Goal: Task Accomplishment & Management: Complete application form

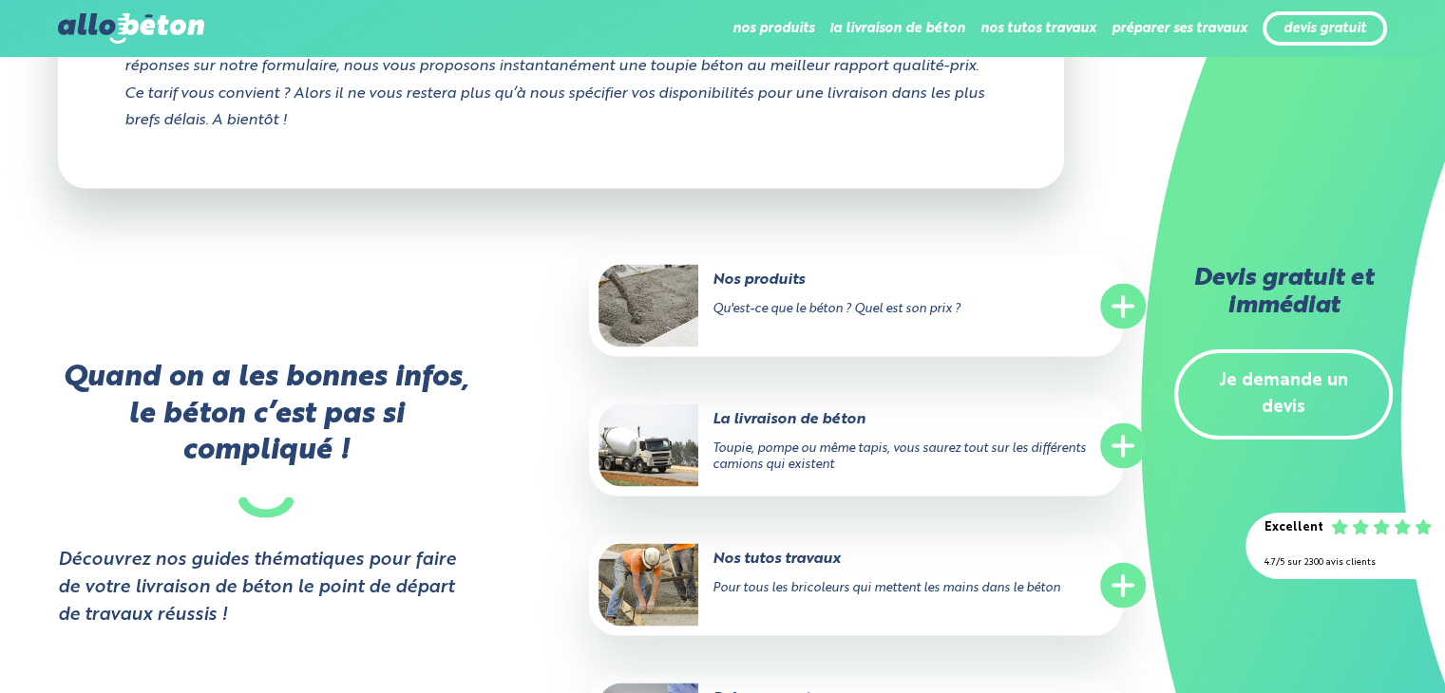
scroll to position [3389, 0]
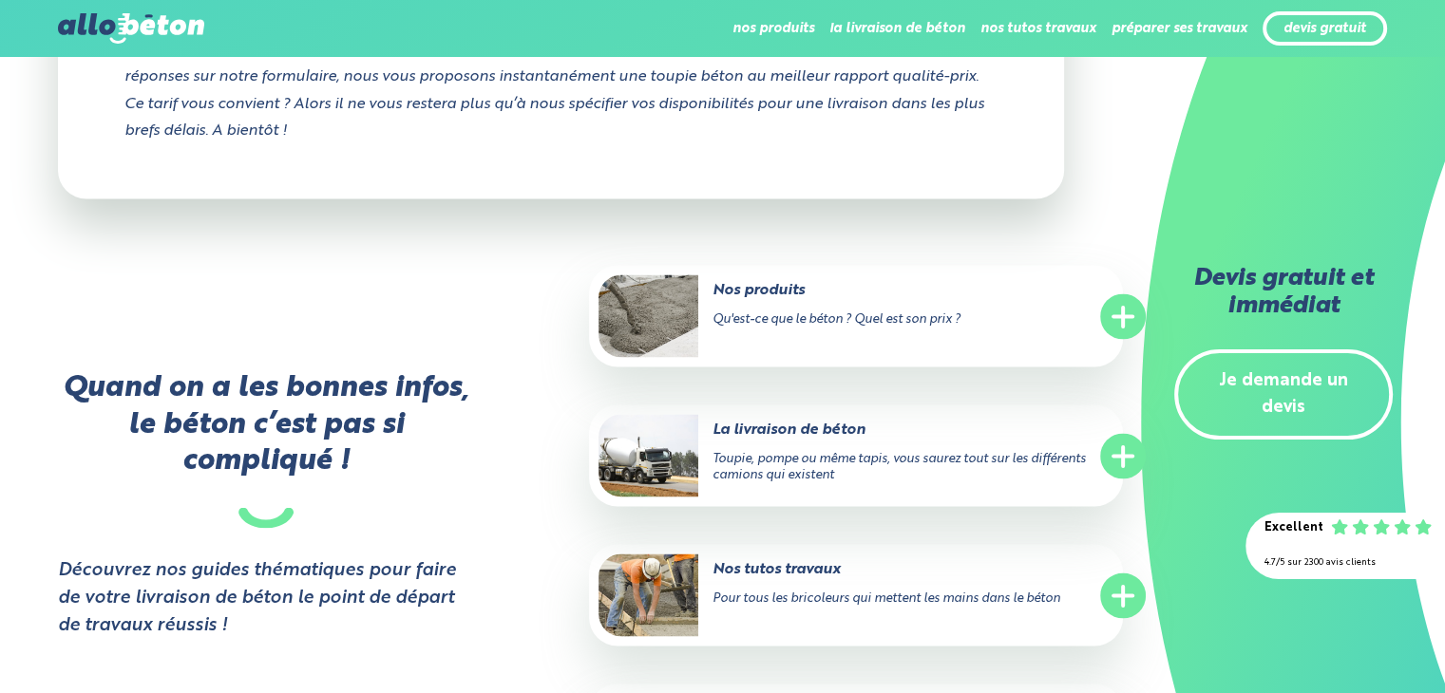
click at [1219, 390] on link "Je demande un devis" at bounding box center [1283, 394] width 218 height 91
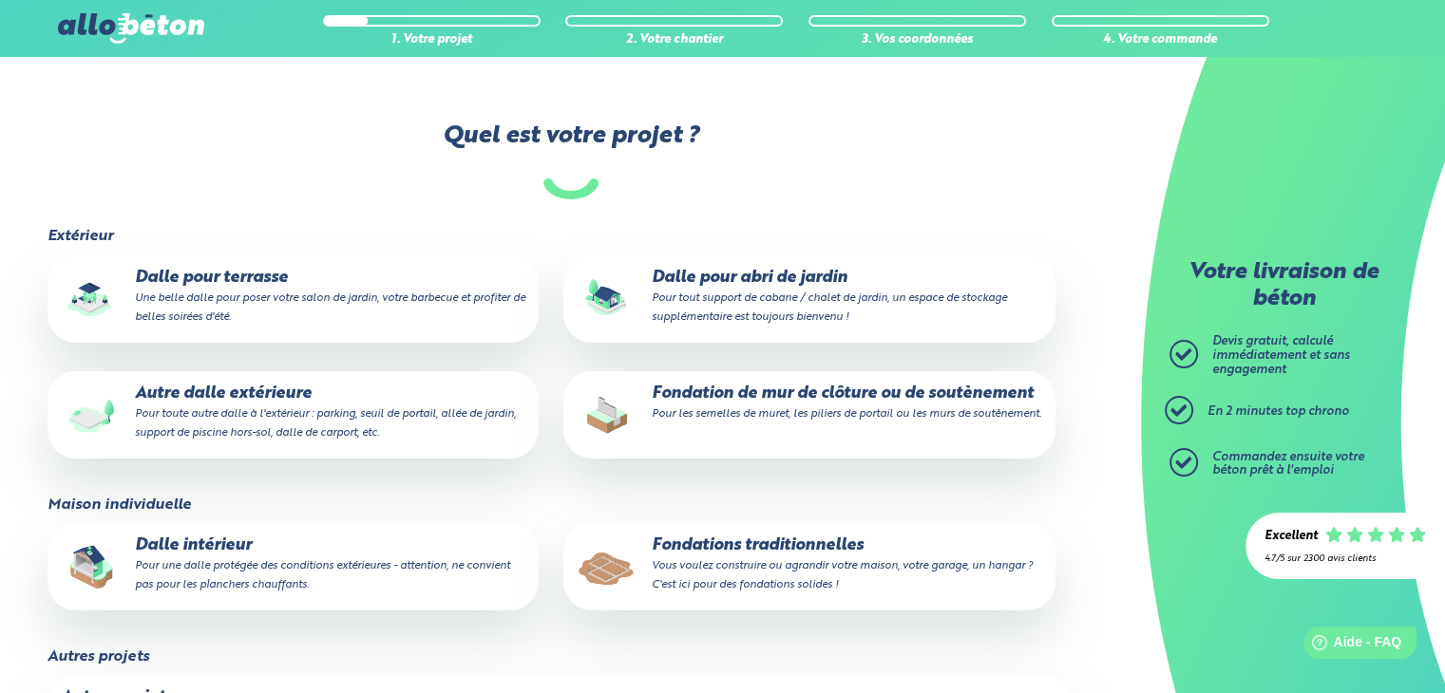
scroll to position [106, 0]
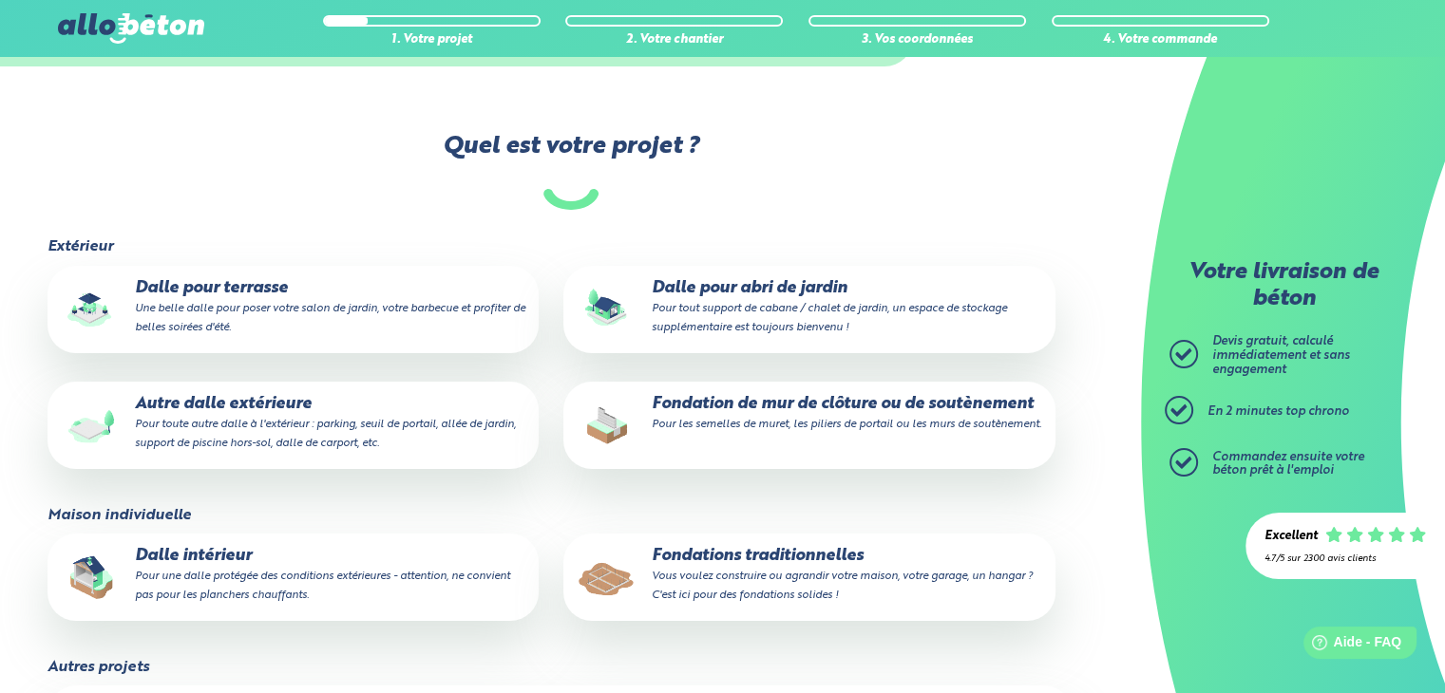
click at [384, 399] on p "Autre dalle extérieure Pour toute autre dalle à l'extérieur : parking, seuil de…" at bounding box center [293, 424] width 464 height 58
click at [0, 0] on input "Autre dalle extérieure Pour toute autre dalle à l'extérieur : parking, seuil de…" at bounding box center [0, 0] width 0 height 0
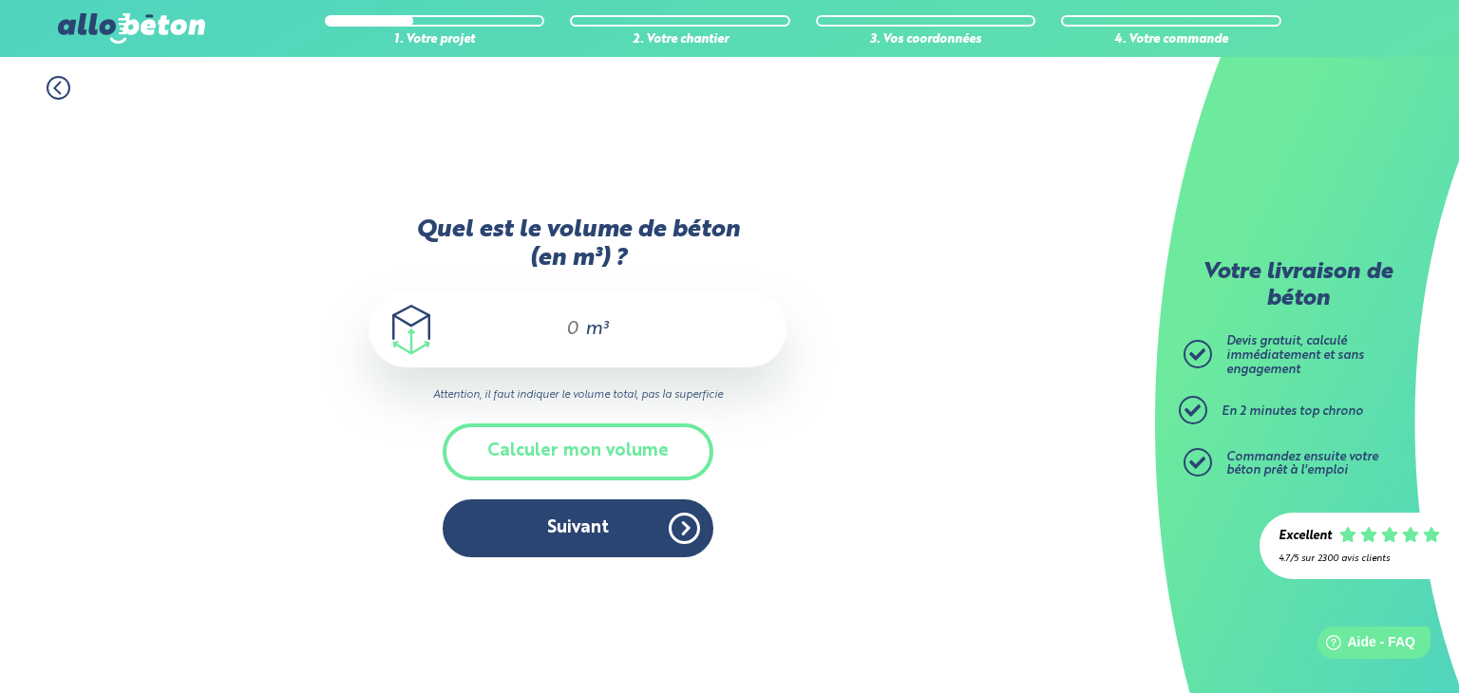
click at [595, 325] on span "m³" at bounding box center [596, 329] width 23 height 19
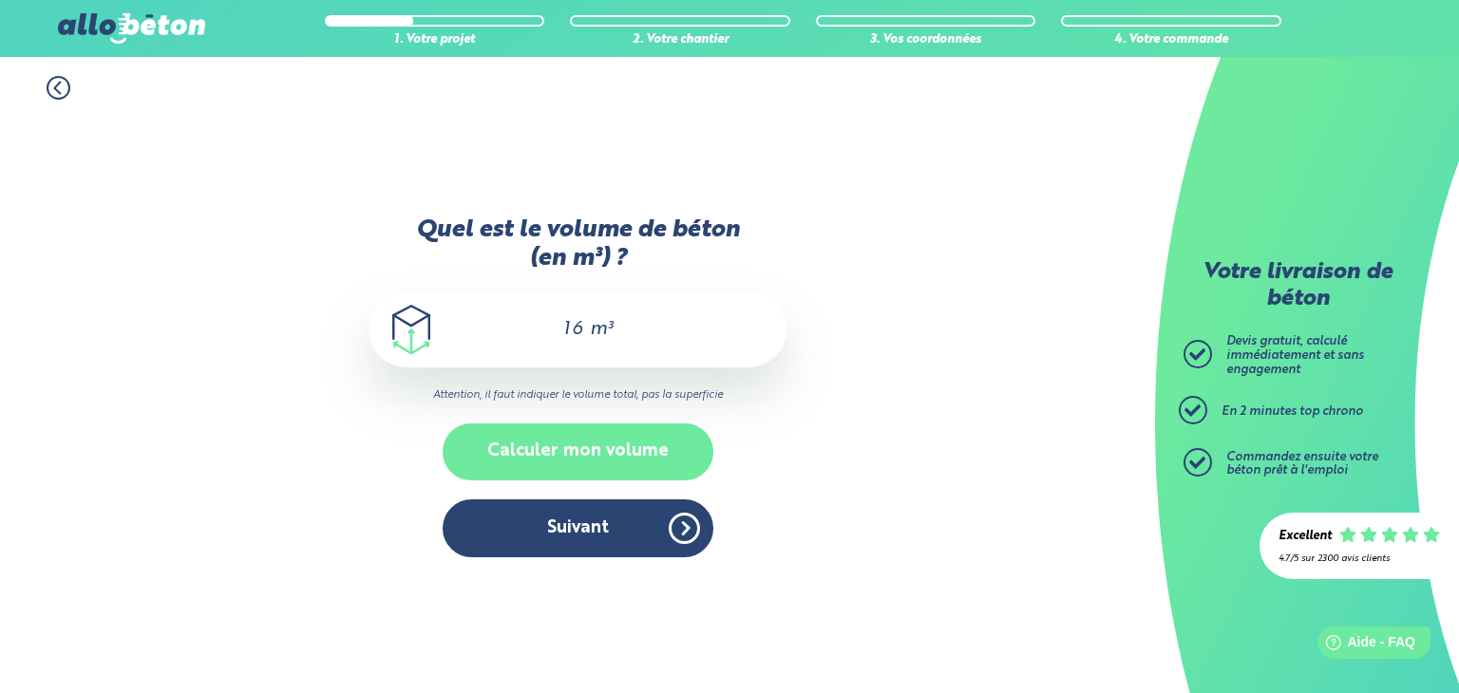
click at [583, 441] on button "Calculer mon volume" at bounding box center [578, 452] width 271 height 56
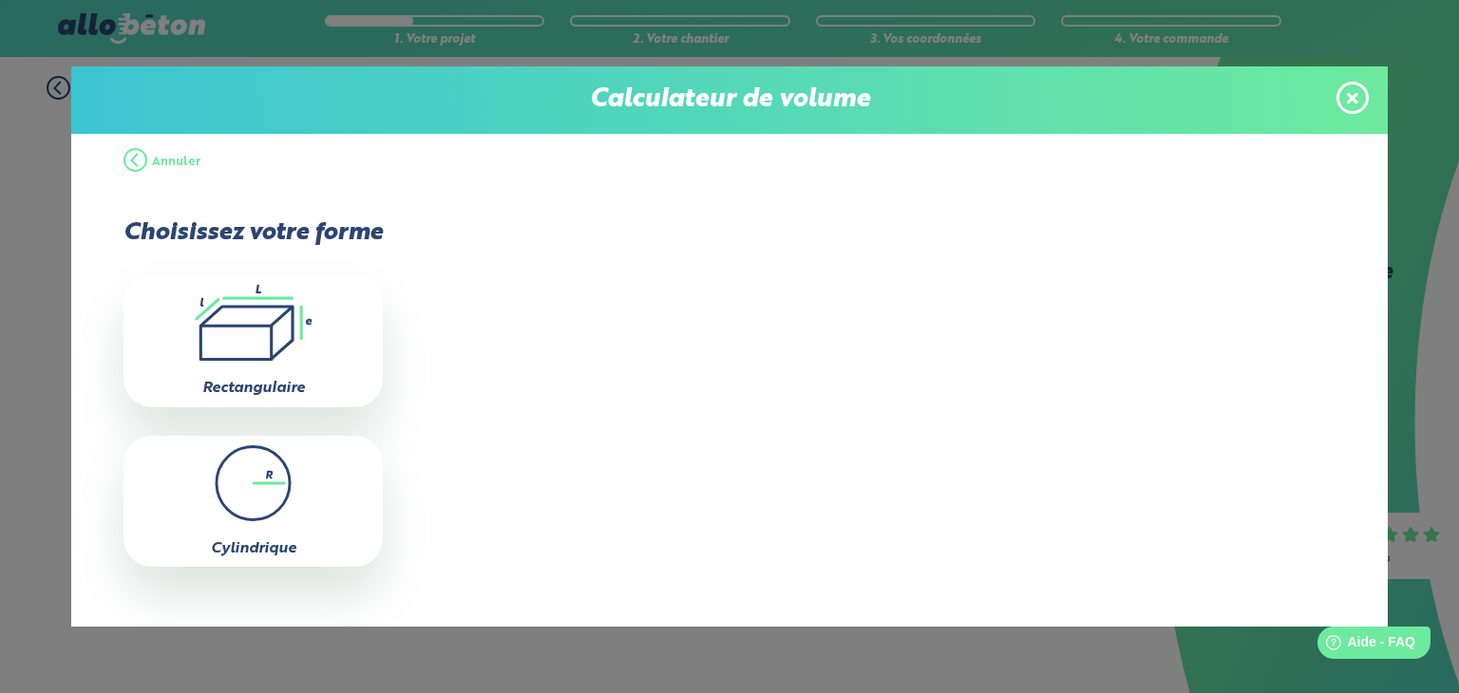
click at [310, 366] on div ".icon-calc-rectanglea{fill:none;stroke-linecap:round;stroke-width:3px;stroke:#6…" at bounding box center [252, 340] width 259 height 131
type input "0"
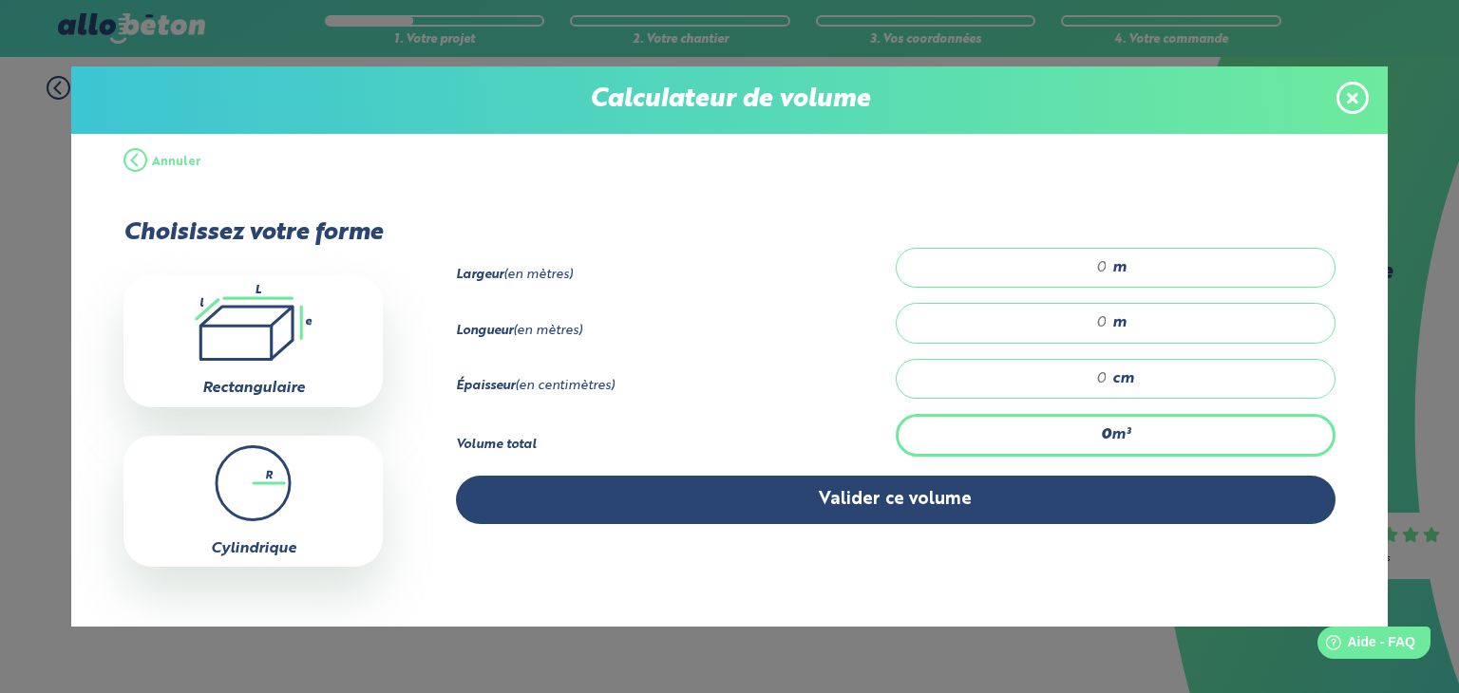
click at [991, 253] on div "m" at bounding box center [1116, 268] width 440 height 40
type input "8"
type input "5"
type input "8"
type input "0.8"
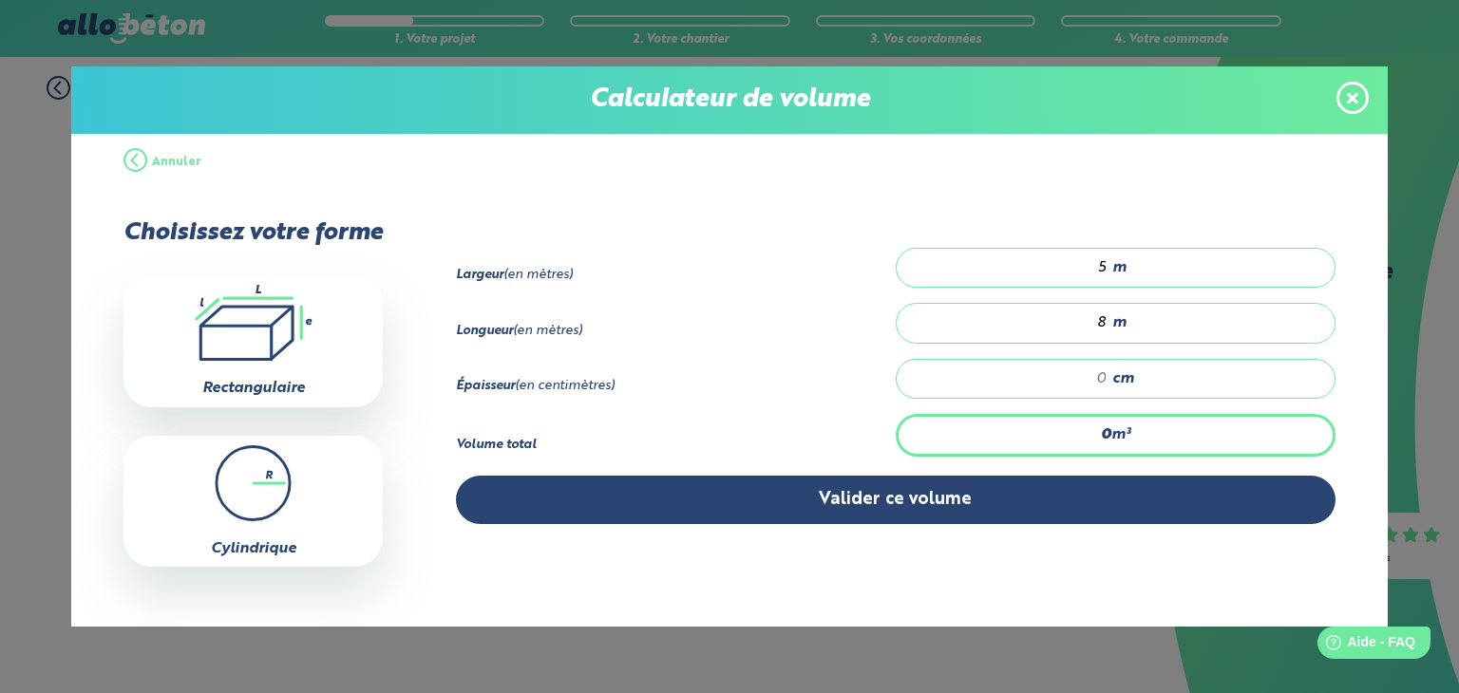
type input "2"
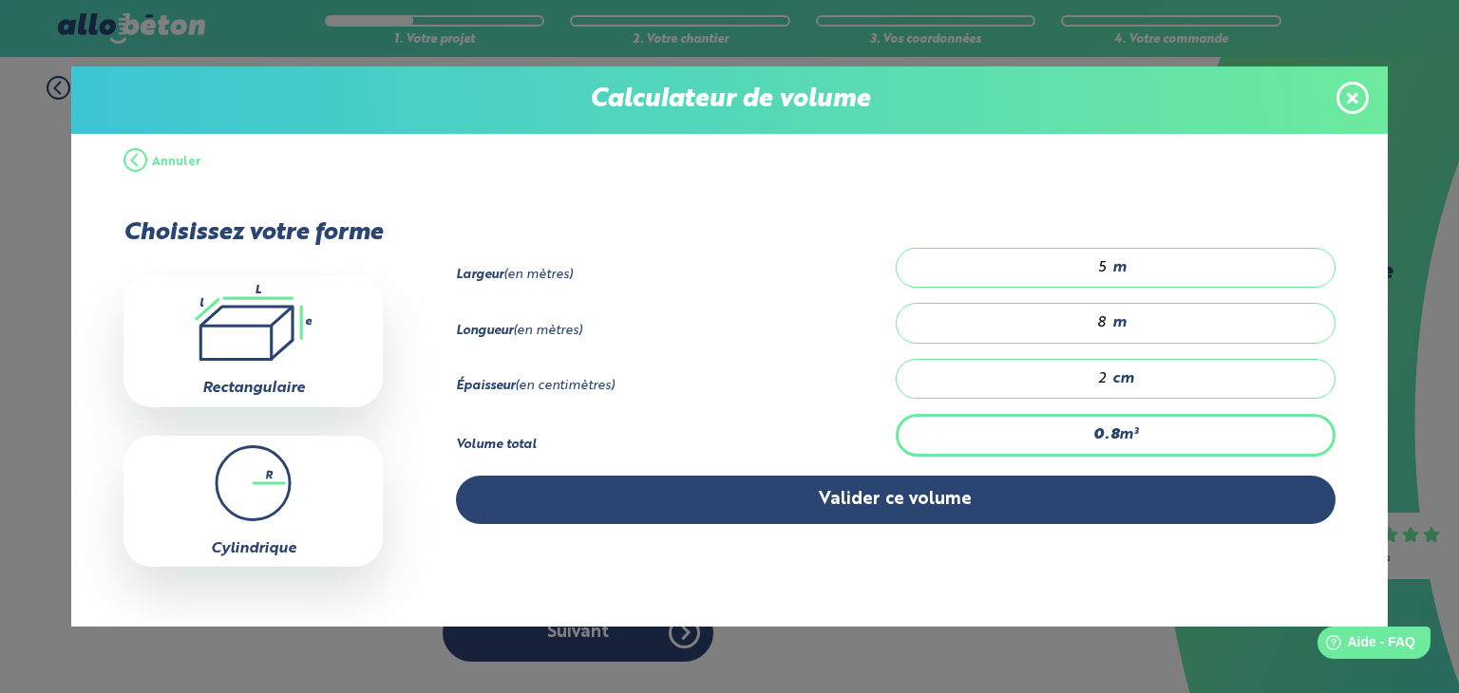
type input "8"
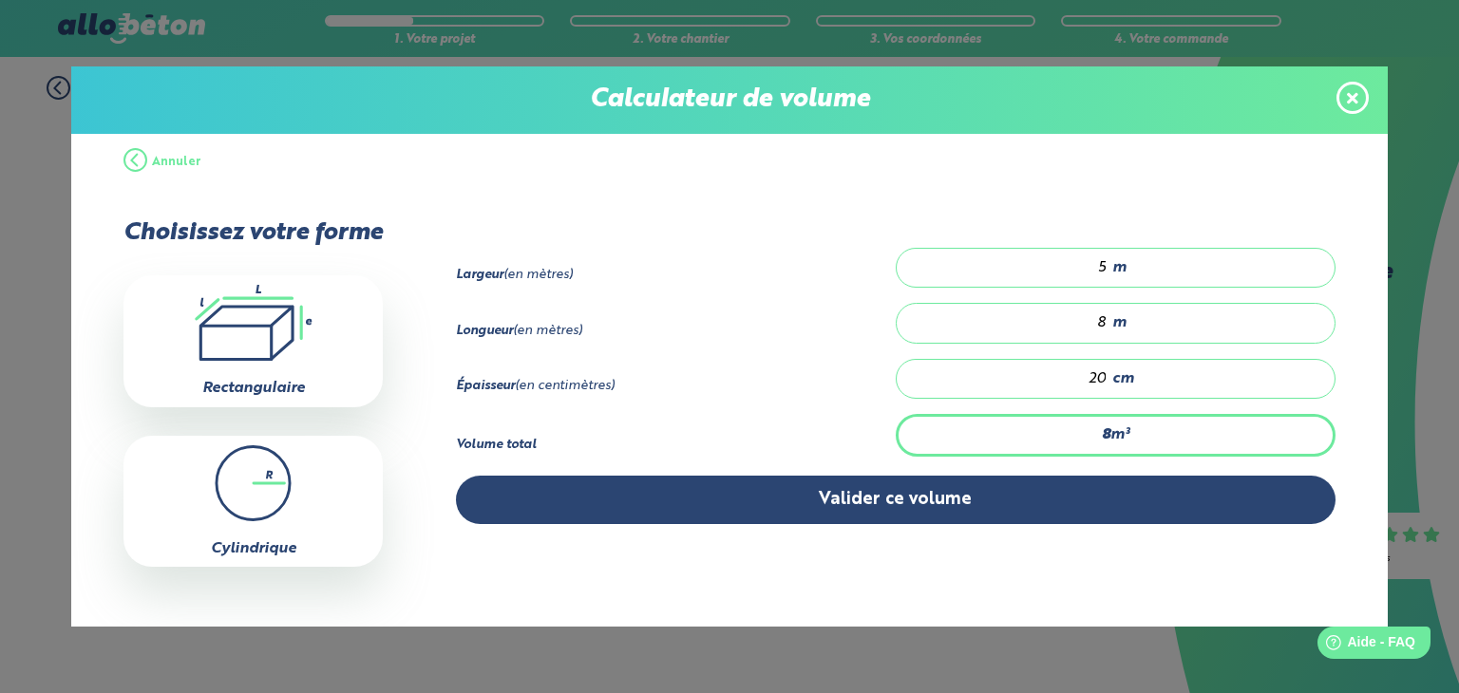
type input "20"
click at [1354, 96] on icon at bounding box center [1352, 97] width 11 height 11
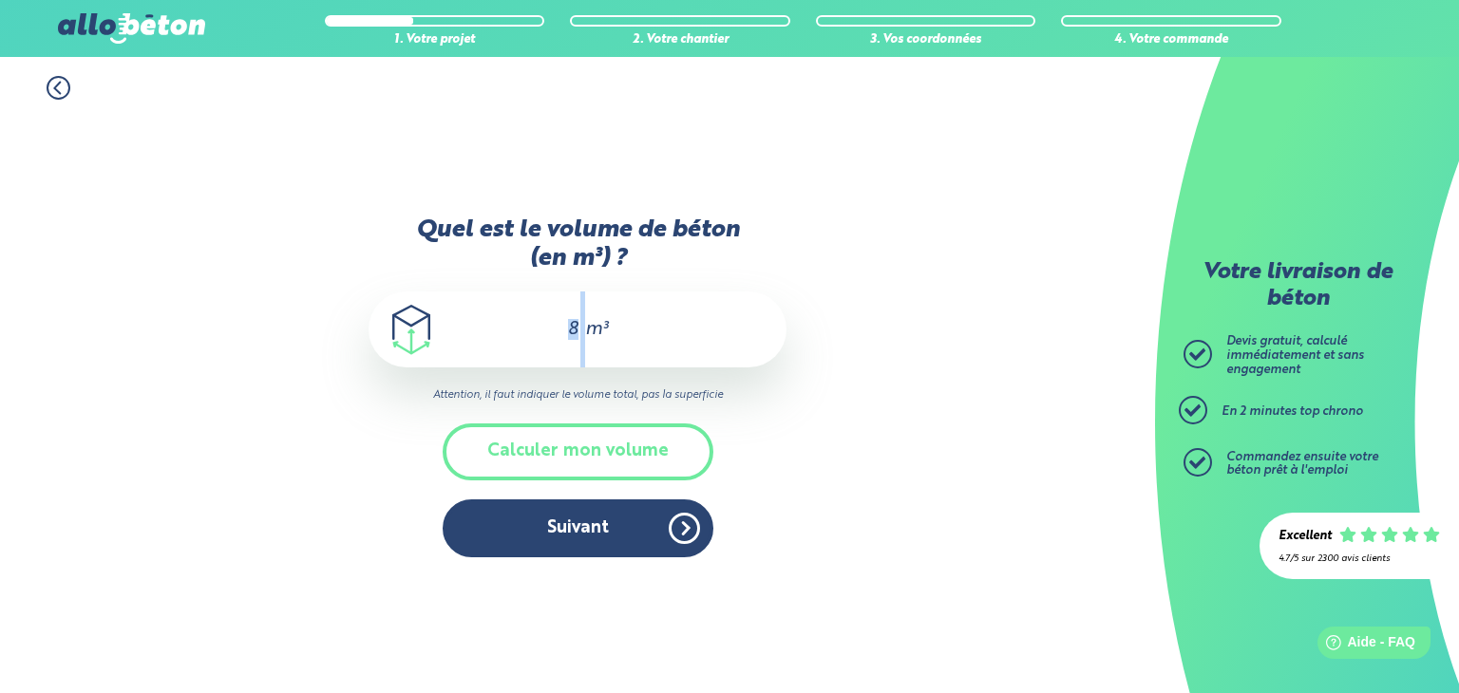
scroll to position [1, 0]
drag, startPoint x: 582, startPoint y: 325, endPoint x: 494, endPoint y: 337, distance: 89.2
click at [494, 337] on div "8 m³" at bounding box center [577, 330] width 418 height 76
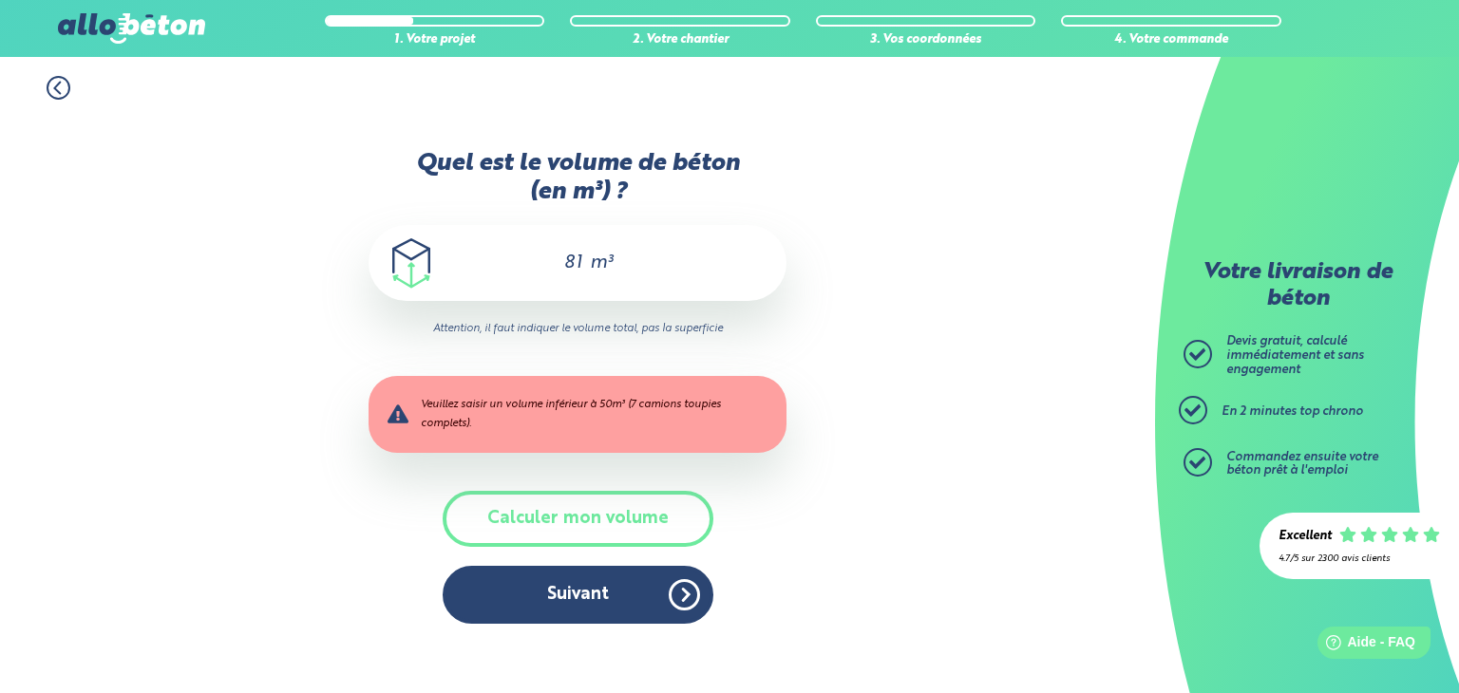
type input "8"
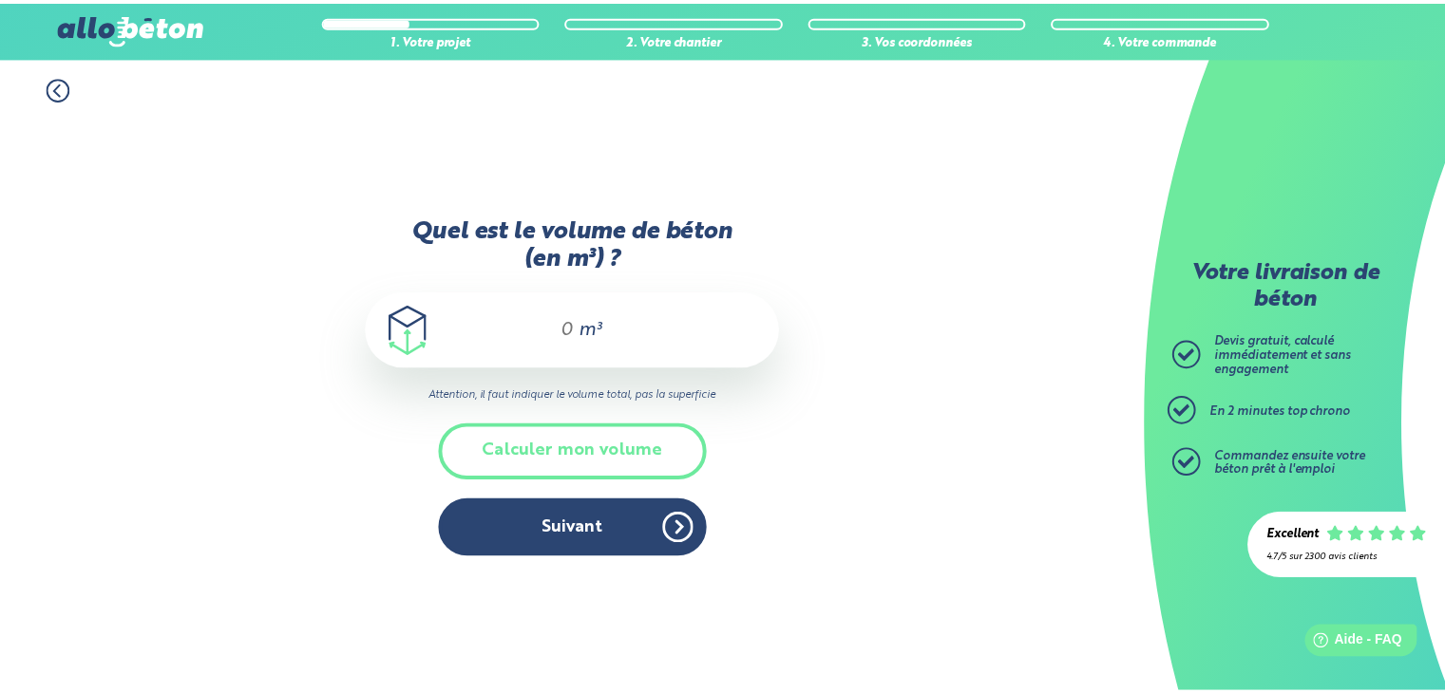
scroll to position [0, 0]
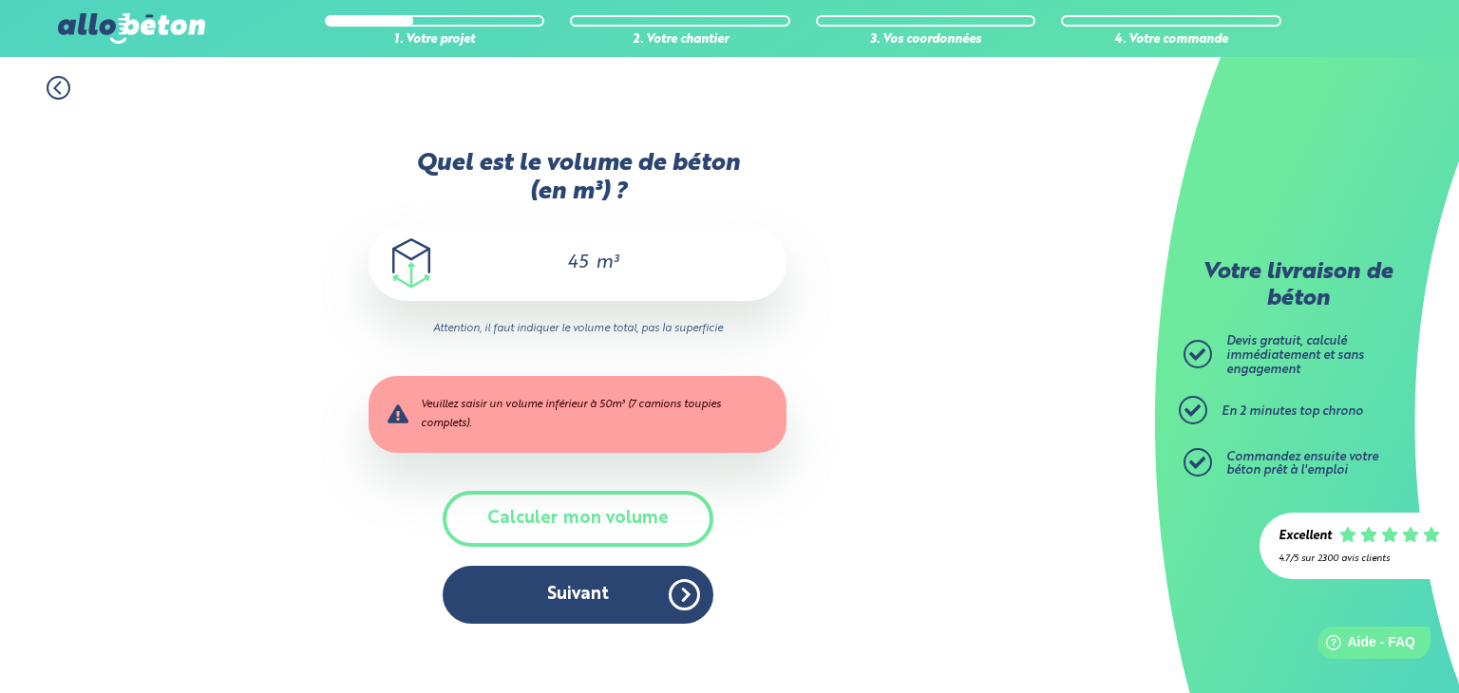
type input "4"
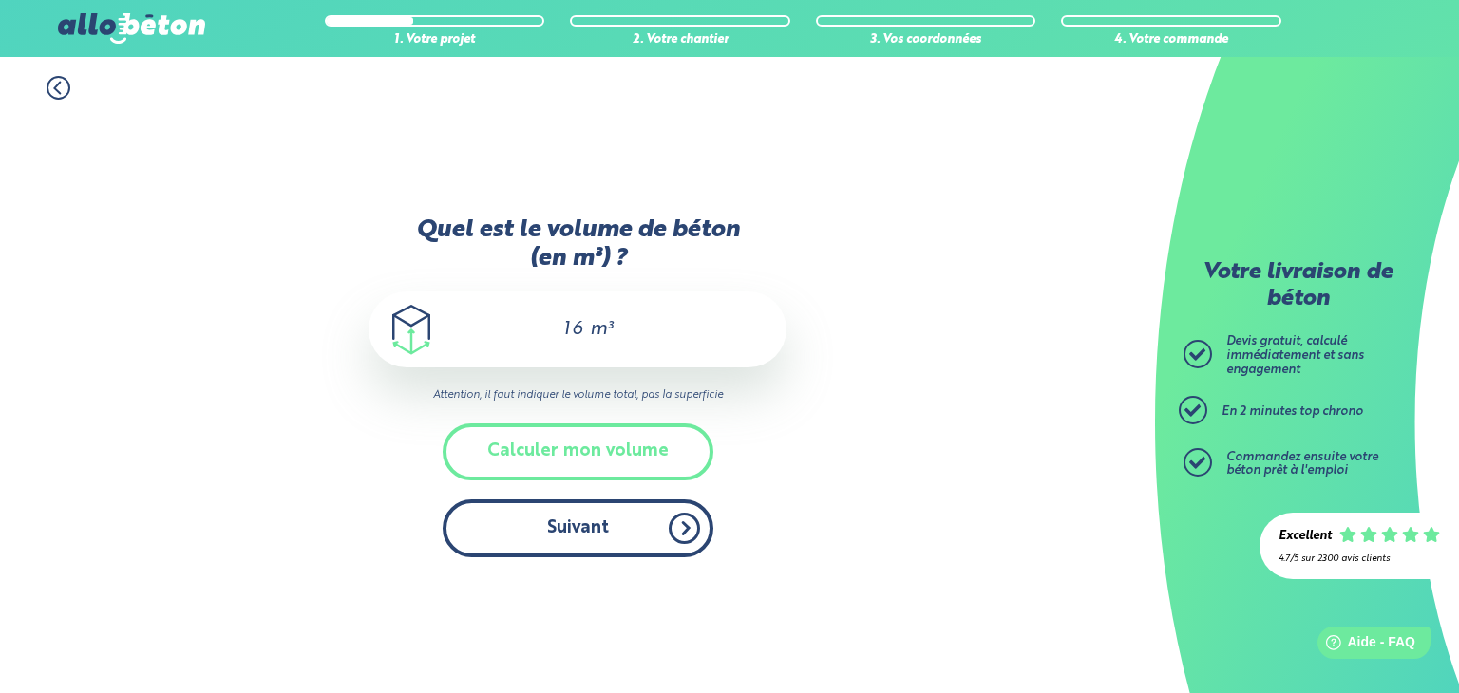
type input "16"
click at [600, 530] on button "Suivant" at bounding box center [578, 529] width 271 height 58
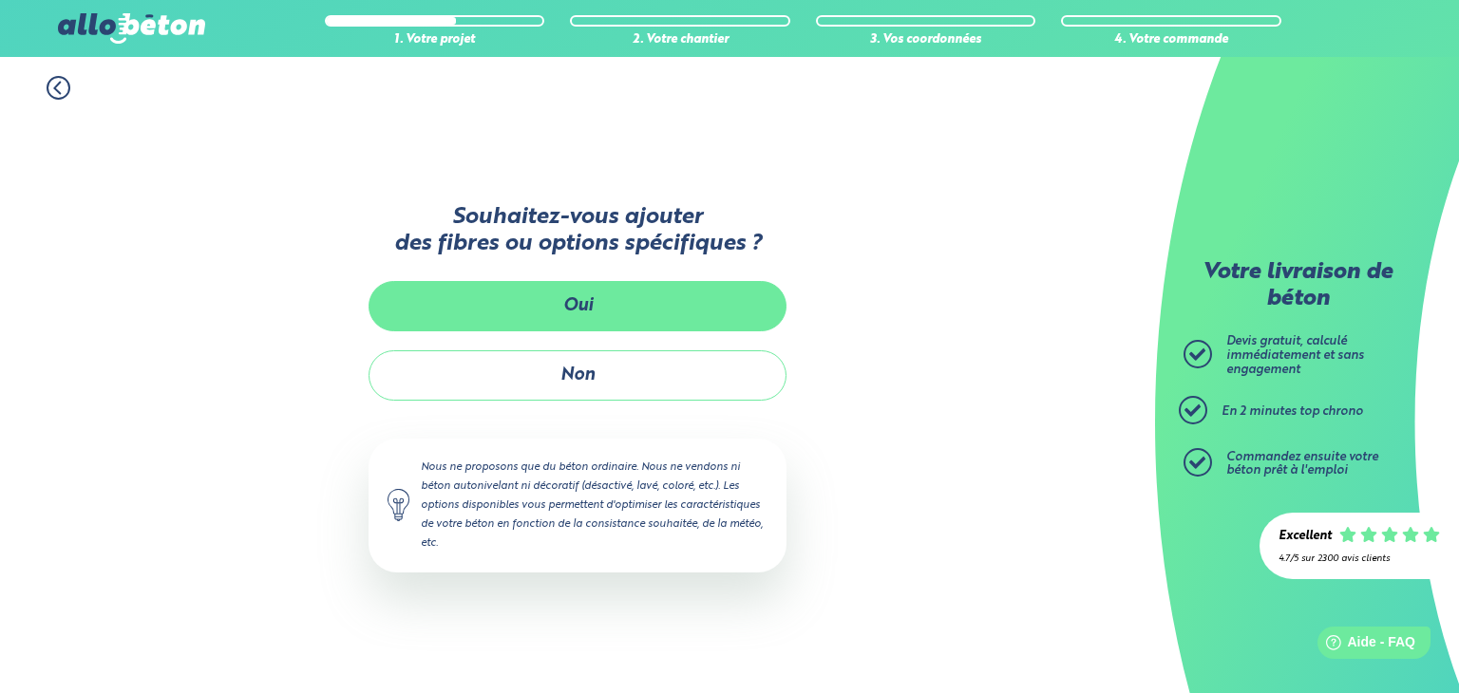
click at [595, 286] on button "Oui" at bounding box center [577, 306] width 418 height 50
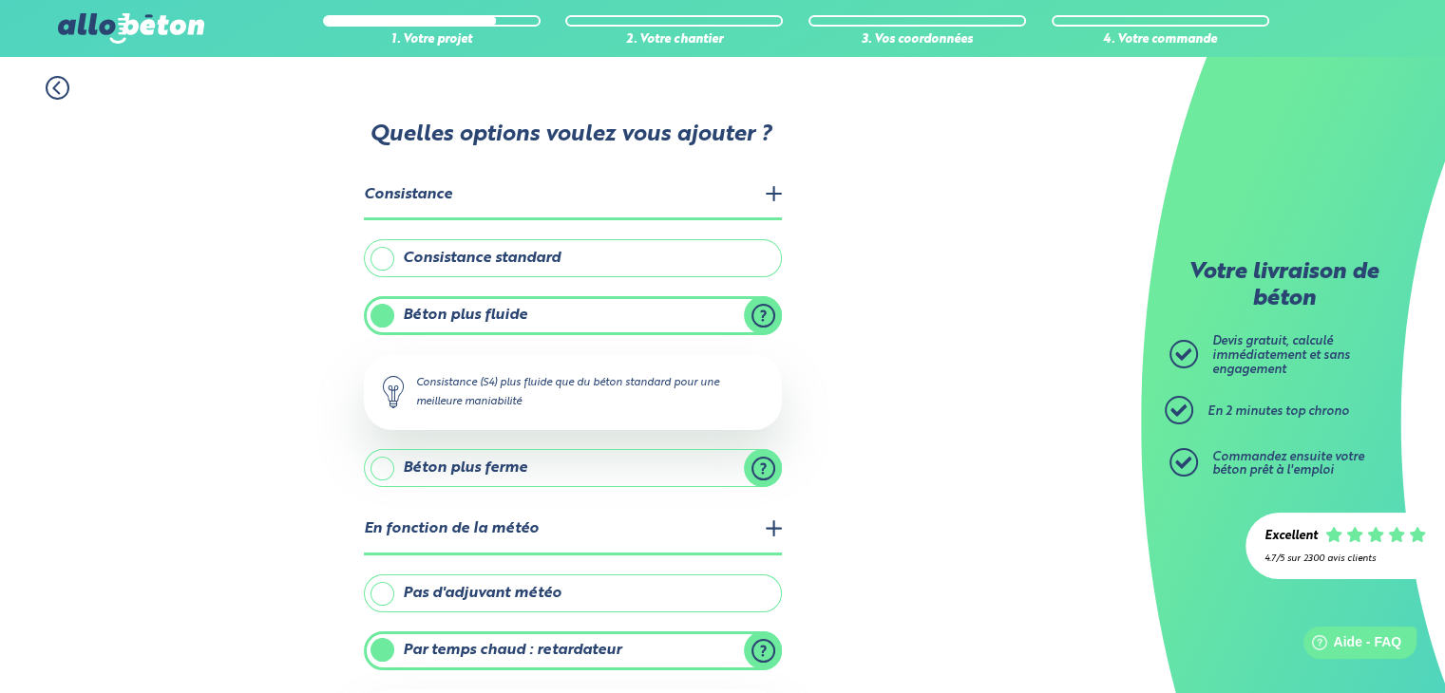
click at [771, 188] on legend "Consistance" at bounding box center [573, 196] width 418 height 48
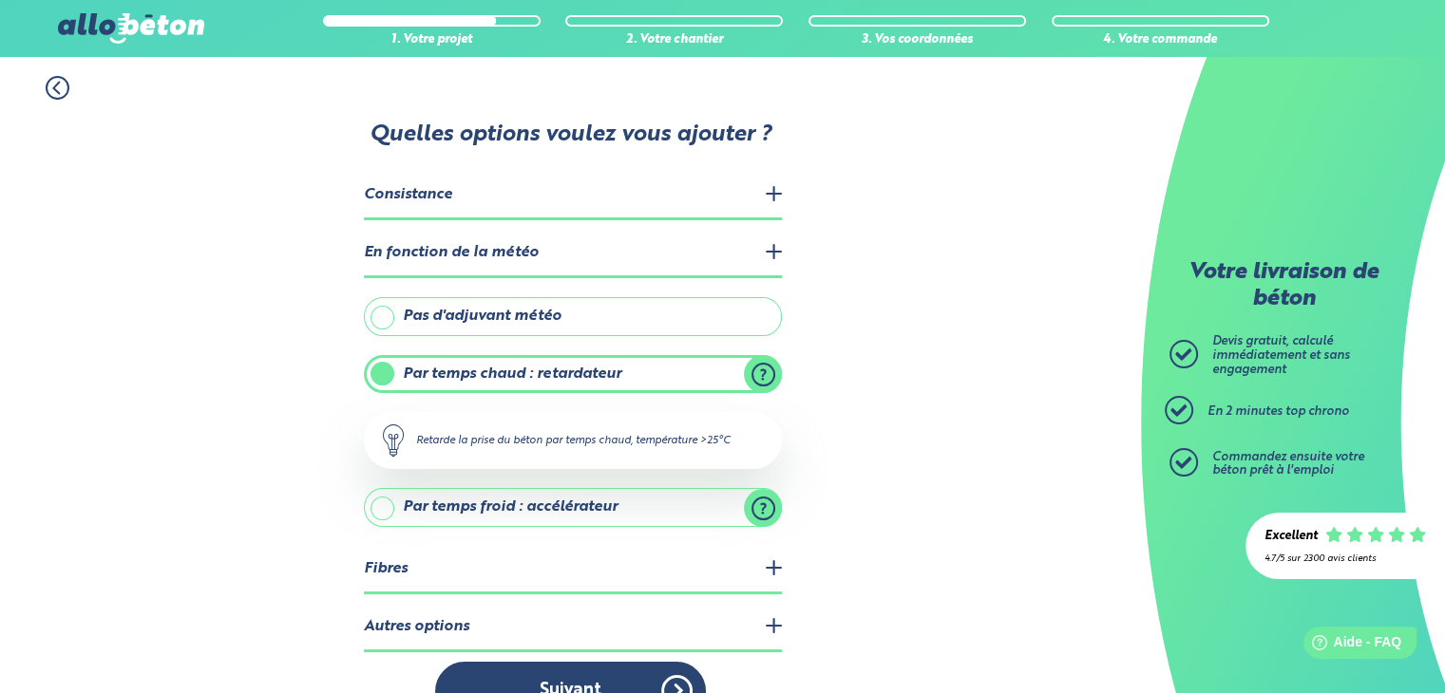
click at [771, 188] on legend "Consistance" at bounding box center [573, 196] width 418 height 48
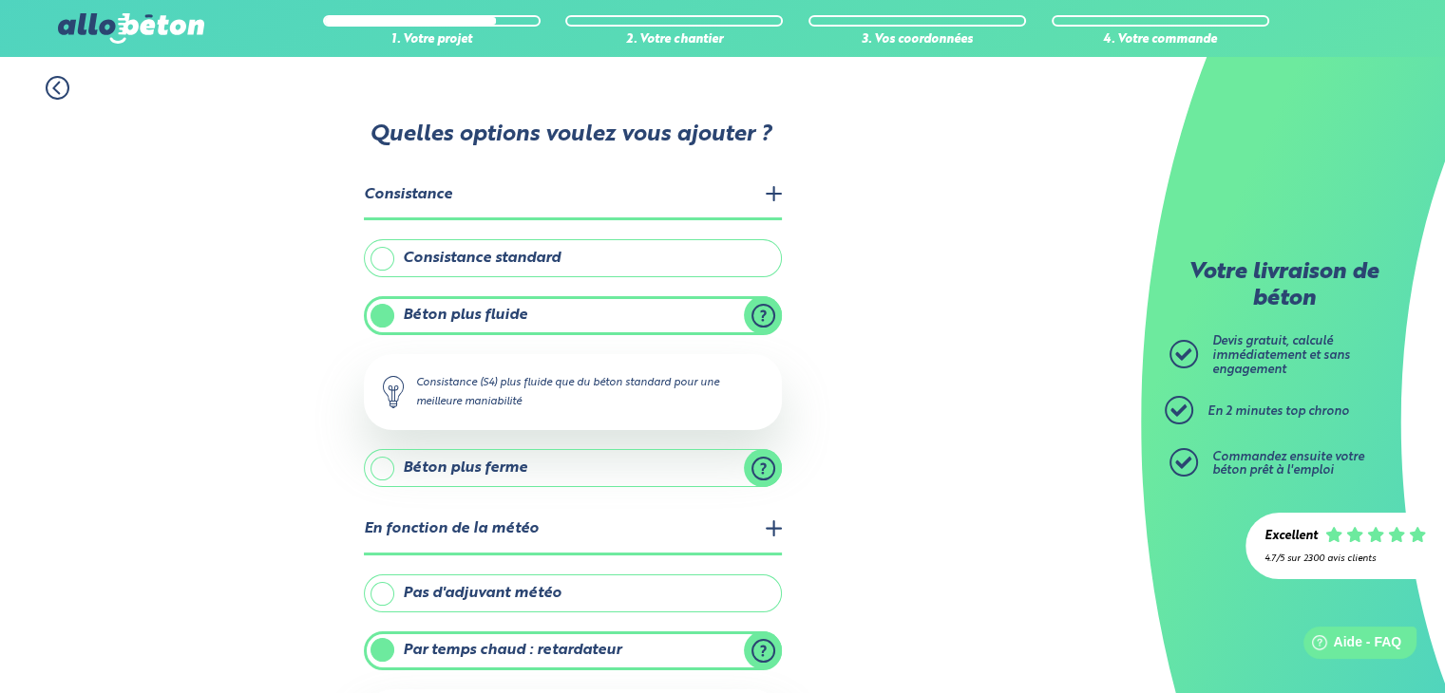
click at [770, 479] on label "Béton plus ferme" at bounding box center [573, 468] width 418 height 38
click at [0, 0] on input "Béton plus ferme" at bounding box center [0, 0] width 0 height 0
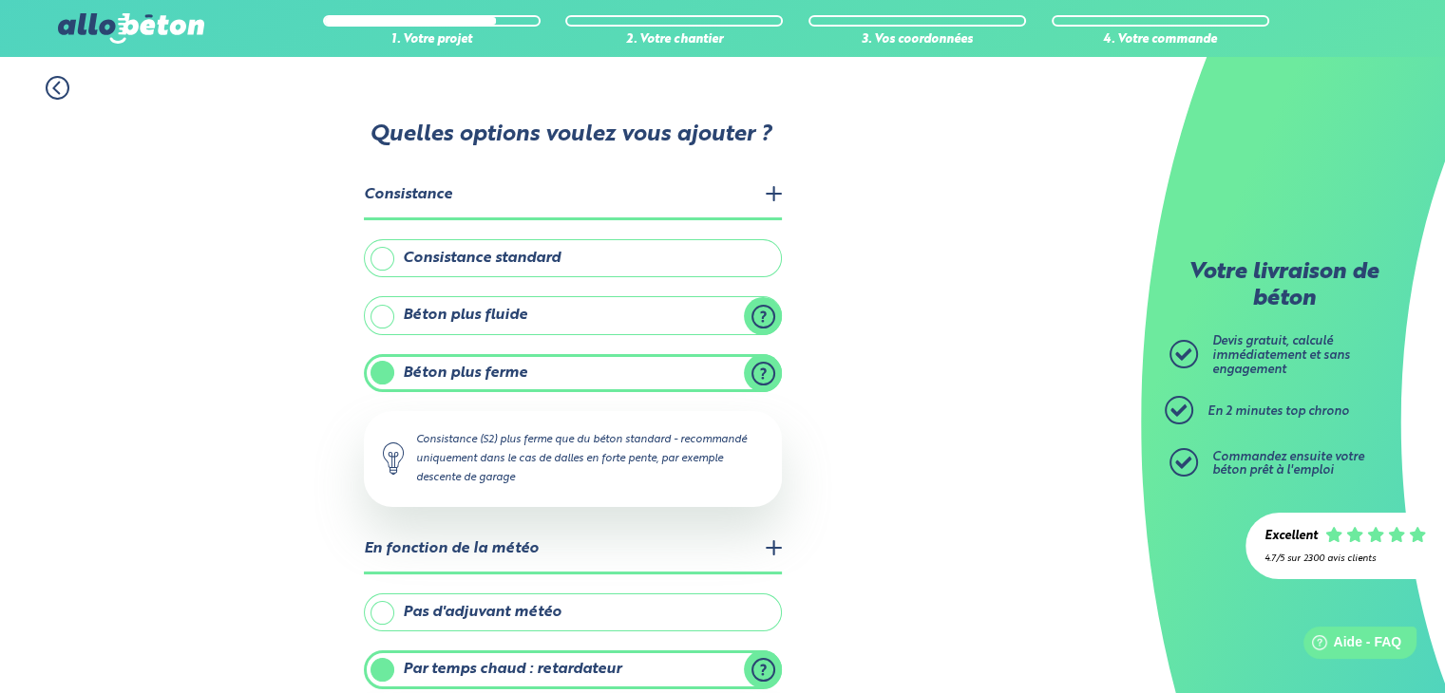
click at [758, 314] on label "Béton plus fluide" at bounding box center [573, 315] width 418 height 38
click at [0, 0] on input "Béton plus fluide" at bounding box center [0, 0] width 0 height 0
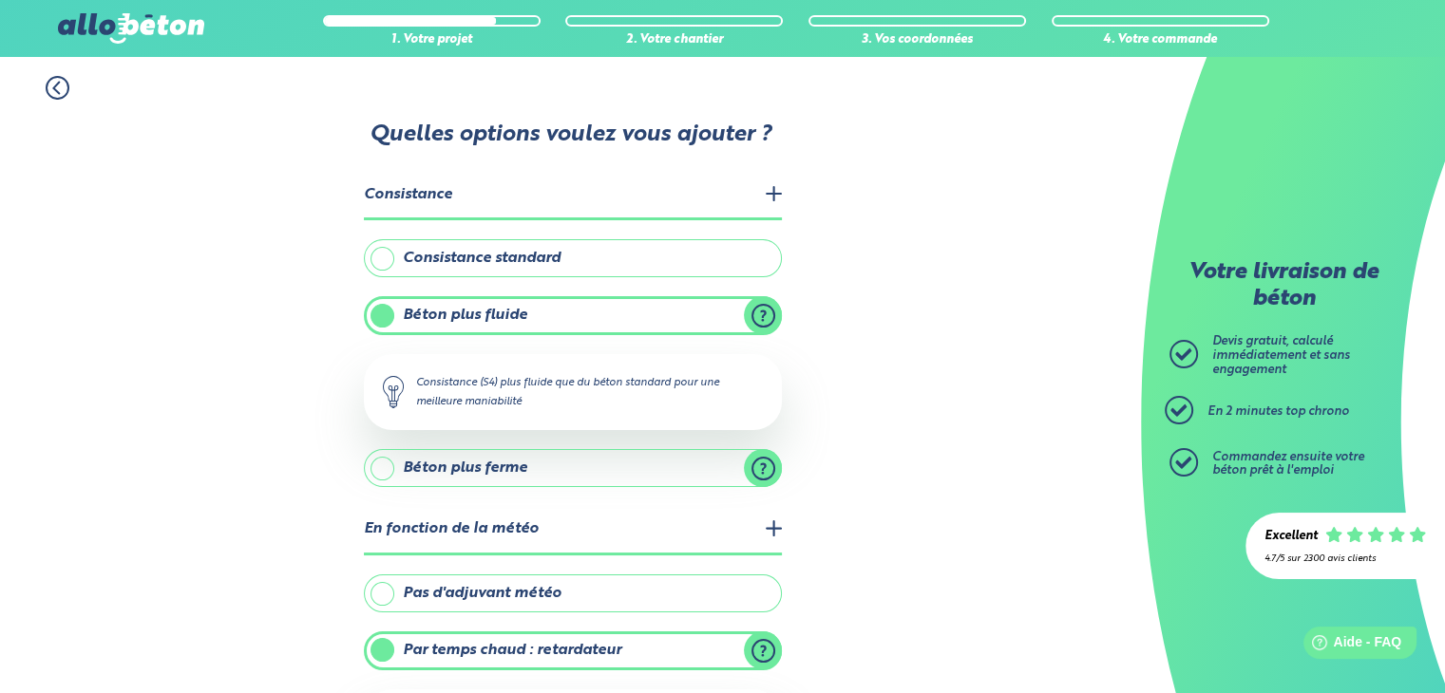
click at [758, 314] on label "Béton plus fluide" at bounding box center [573, 315] width 418 height 38
click at [0, 0] on input "Béton plus fluide" at bounding box center [0, 0] width 0 height 0
click at [758, 314] on label "Béton plus fluide" at bounding box center [573, 315] width 418 height 38
click at [0, 0] on input "Béton plus fluide" at bounding box center [0, 0] width 0 height 0
click at [754, 466] on label "Béton plus ferme" at bounding box center [573, 468] width 418 height 38
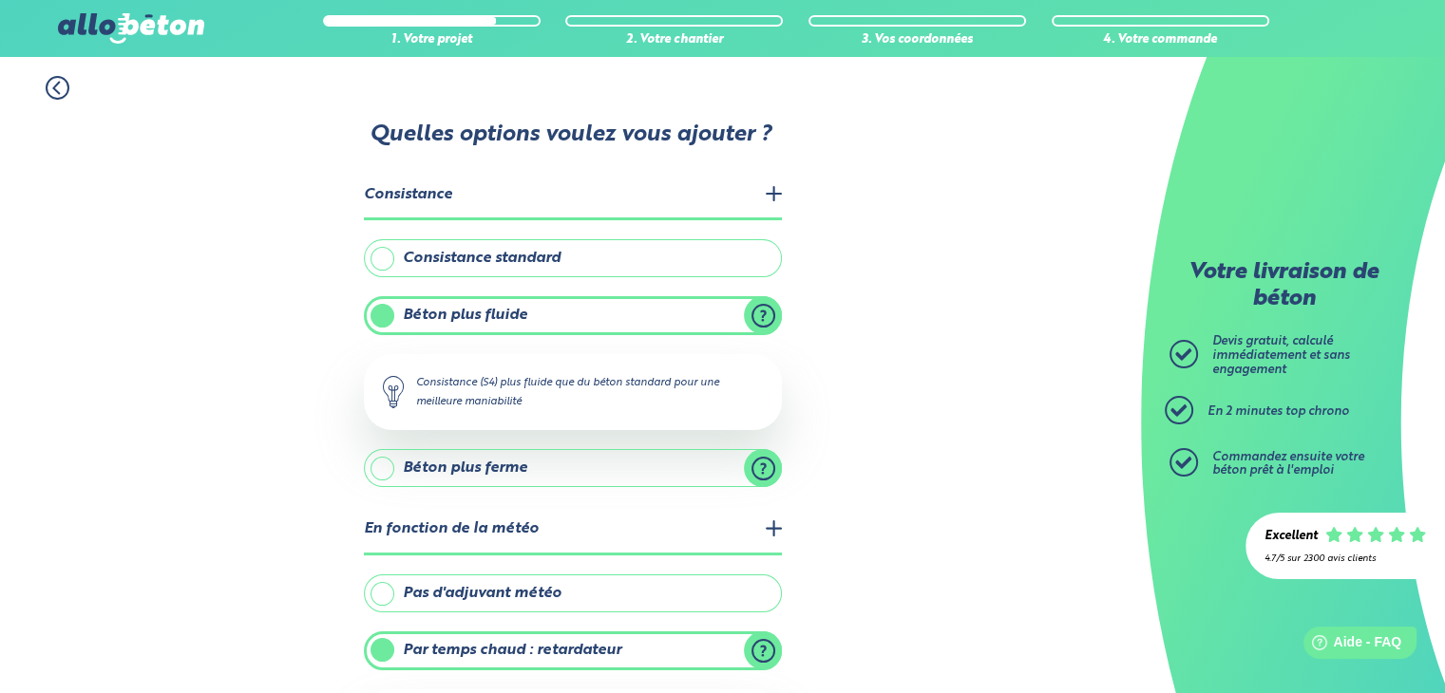
click at [0, 0] on input "Béton plus ferme" at bounding box center [0, 0] width 0 height 0
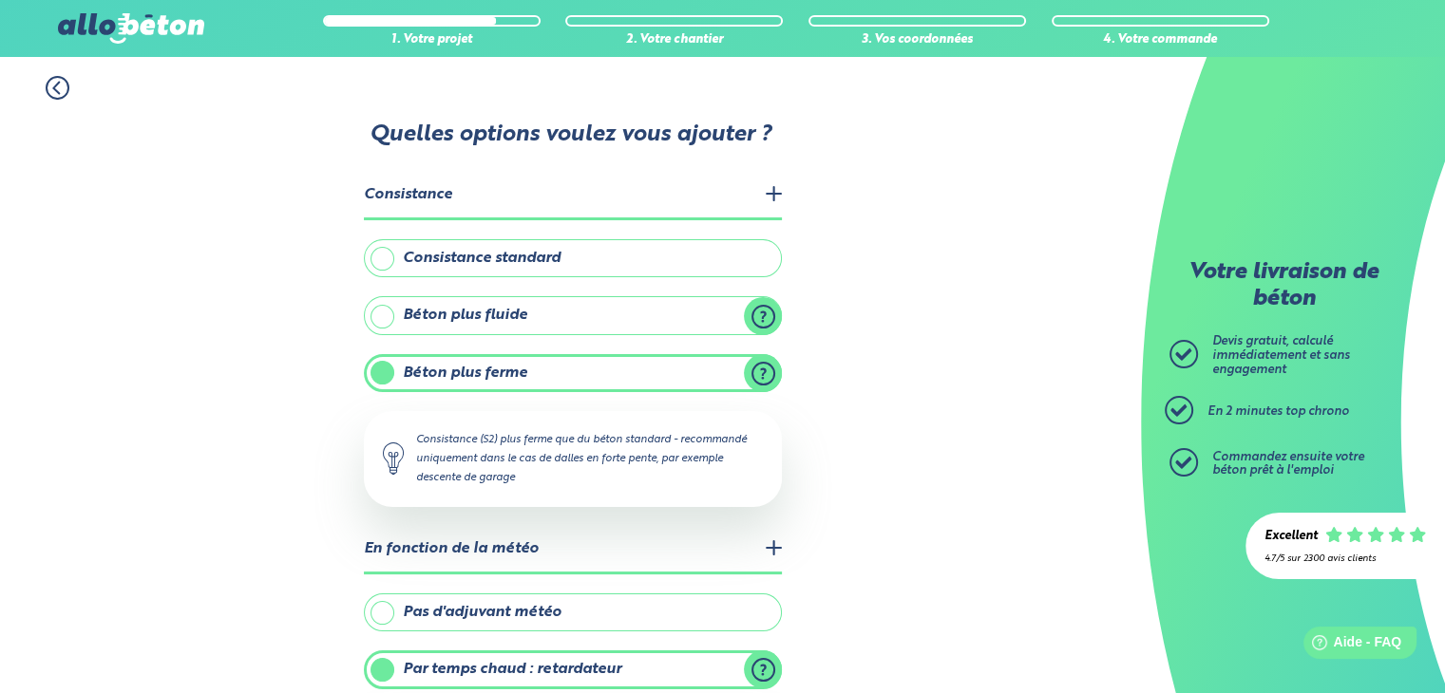
click at [767, 540] on legend "En fonction de la météo" at bounding box center [573, 550] width 418 height 48
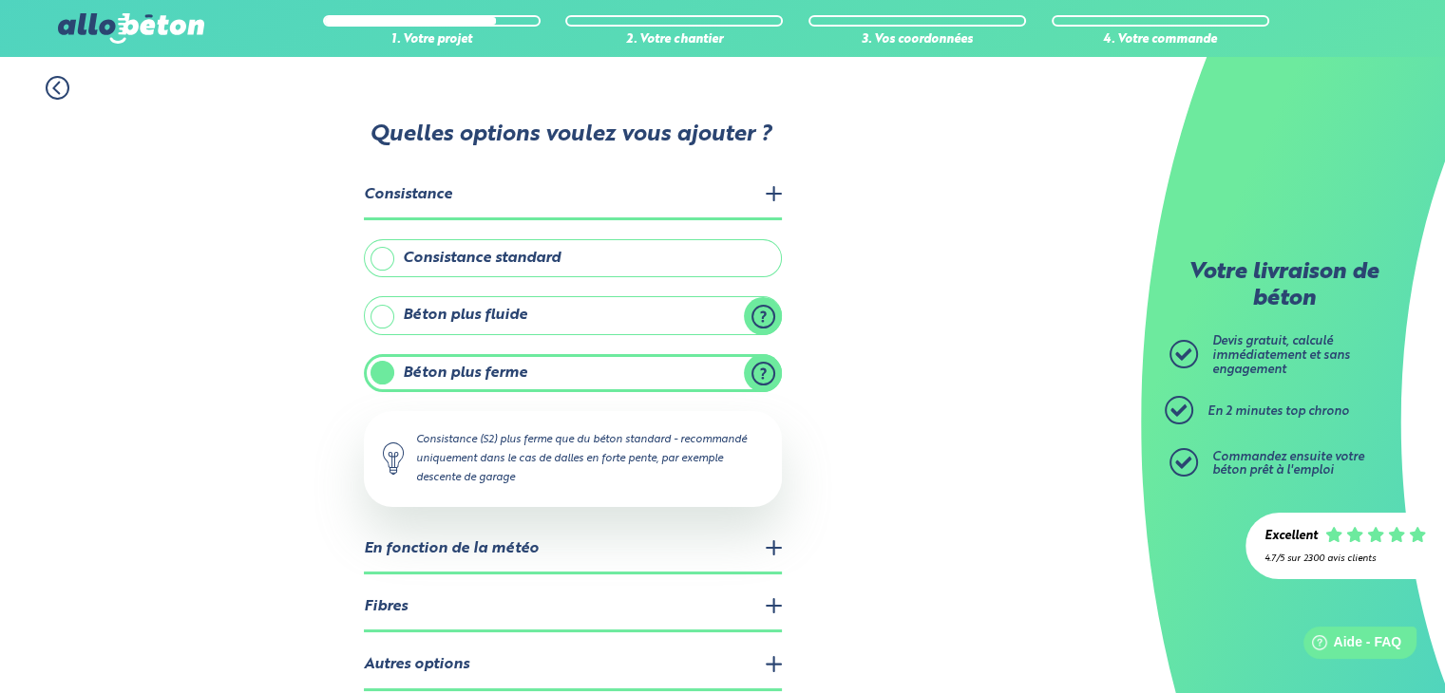
click at [757, 369] on label "Béton plus ferme" at bounding box center [573, 373] width 418 height 38
click at [0, 0] on input "Béton plus ferme" at bounding box center [0, 0] width 0 height 0
click at [766, 368] on label "Béton plus ferme" at bounding box center [573, 373] width 418 height 38
click at [0, 0] on input "Béton plus ferme" at bounding box center [0, 0] width 0 height 0
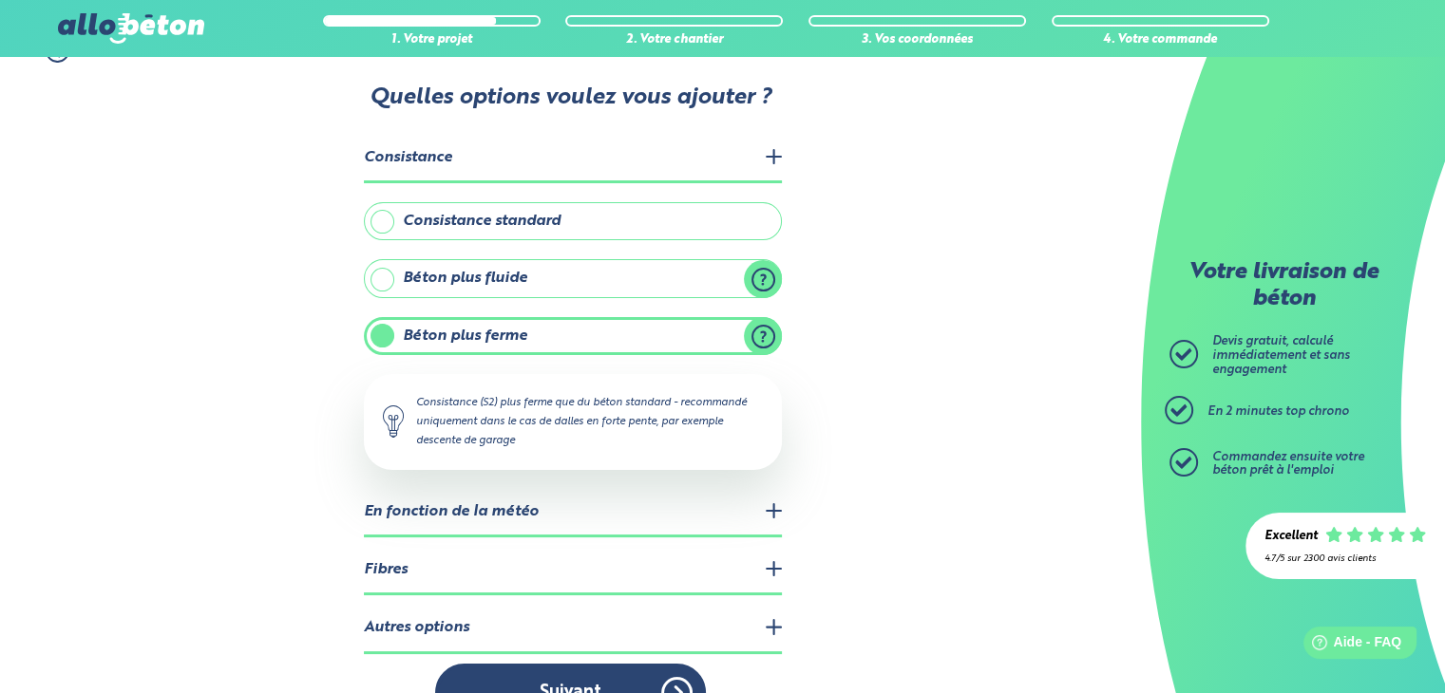
scroll to position [80, 0]
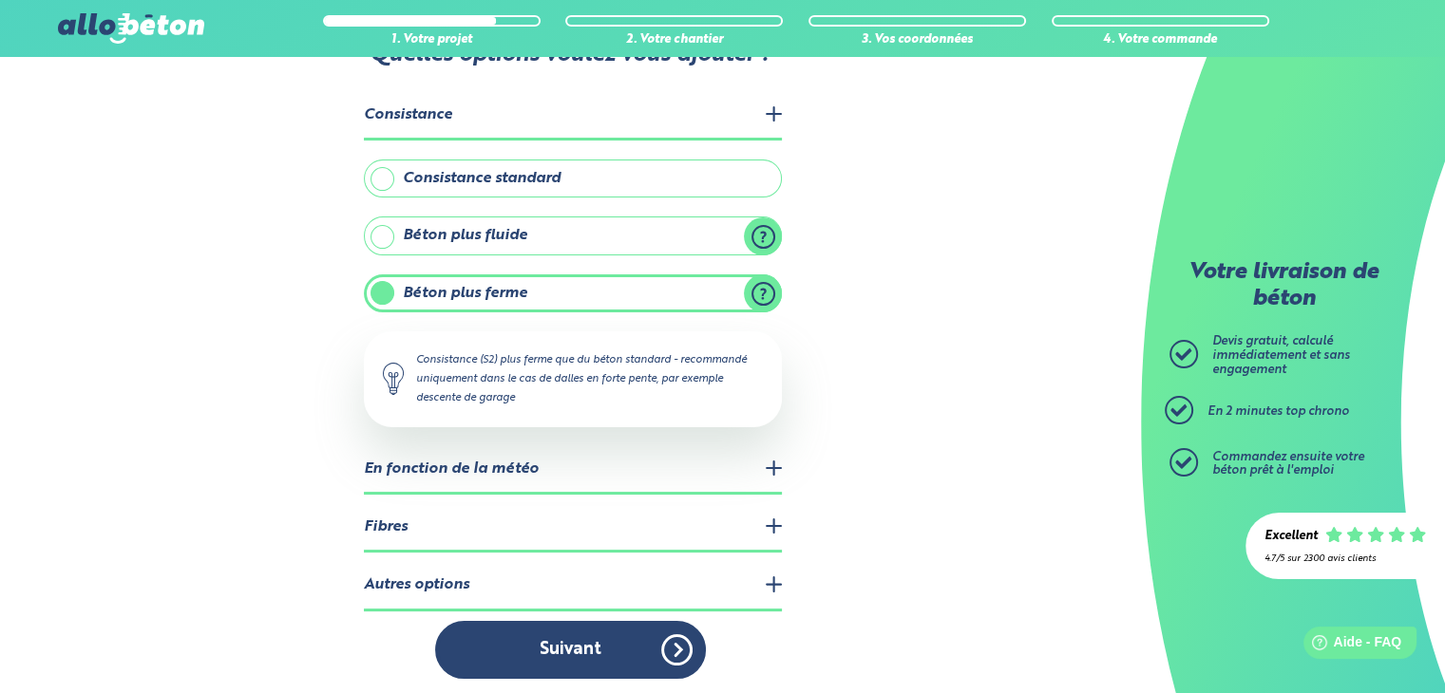
click at [776, 516] on legend "Fibres" at bounding box center [573, 528] width 418 height 48
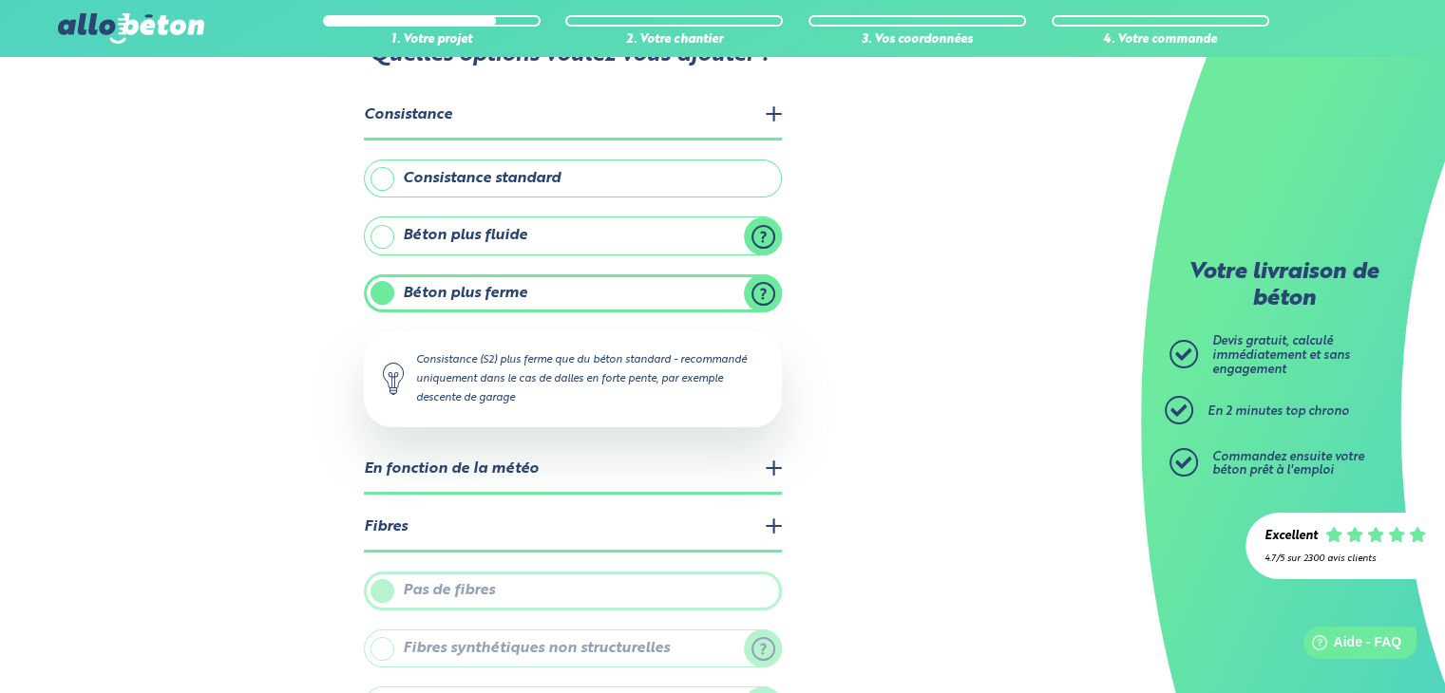
scroll to position [260, 0]
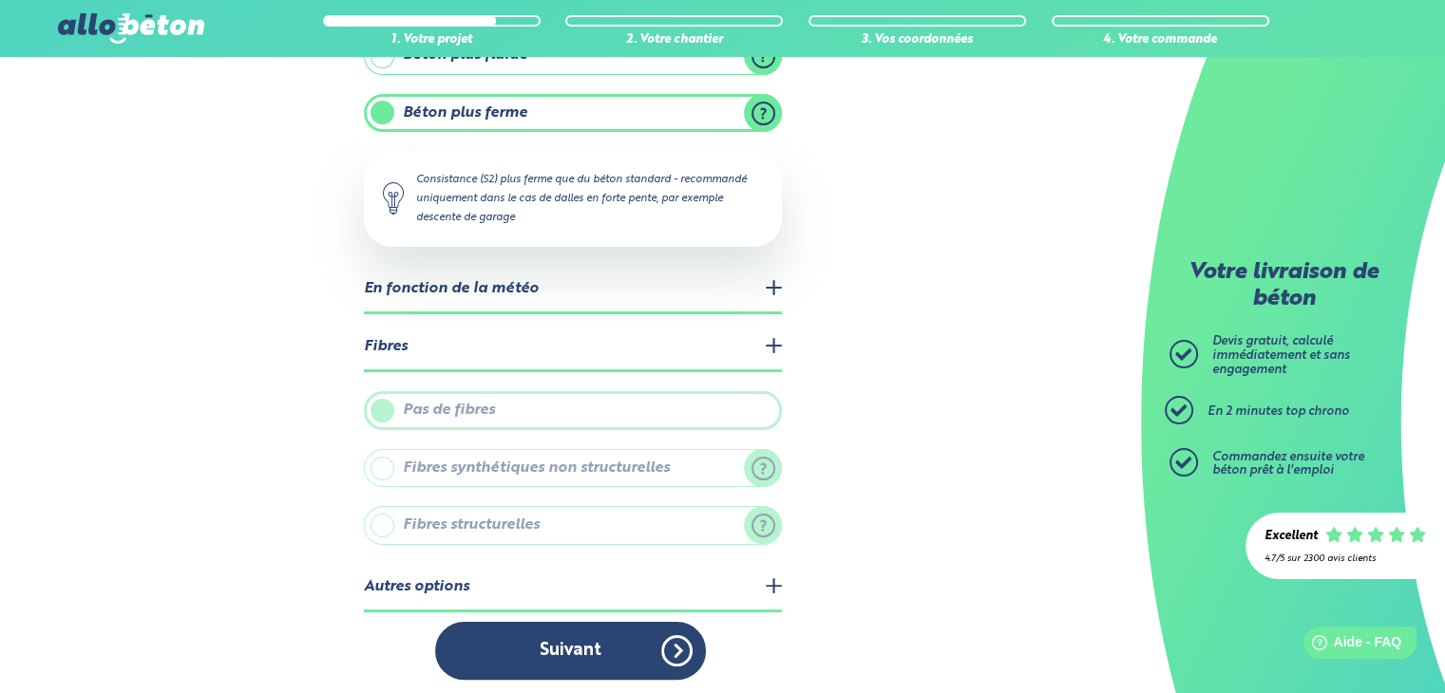
click at [751, 523] on label "Fibres structurelles" at bounding box center [573, 525] width 418 height 38
click at [772, 522] on label "Fibres structurelles" at bounding box center [573, 525] width 418 height 38
click at [764, 465] on label "Fibres synthétiques non structurelles" at bounding box center [573, 468] width 418 height 38
click at [650, 456] on label "Fibres synthétiques non structurelles" at bounding box center [573, 468] width 418 height 38
click at [373, 461] on label "Fibres synthétiques non structurelles" at bounding box center [573, 468] width 418 height 38
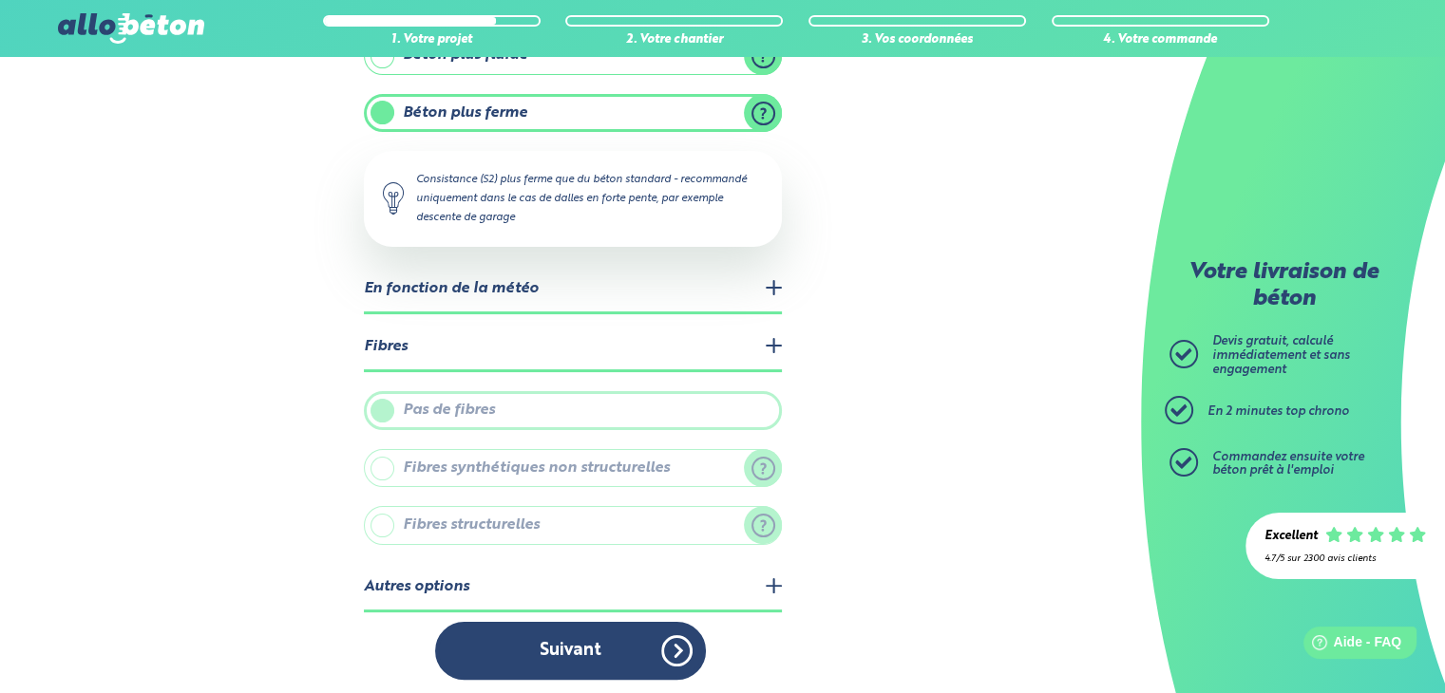
click at [392, 394] on label "Pas de fibres" at bounding box center [573, 410] width 418 height 38
click at [398, 347] on legend "Fibres" at bounding box center [573, 348] width 418 height 48
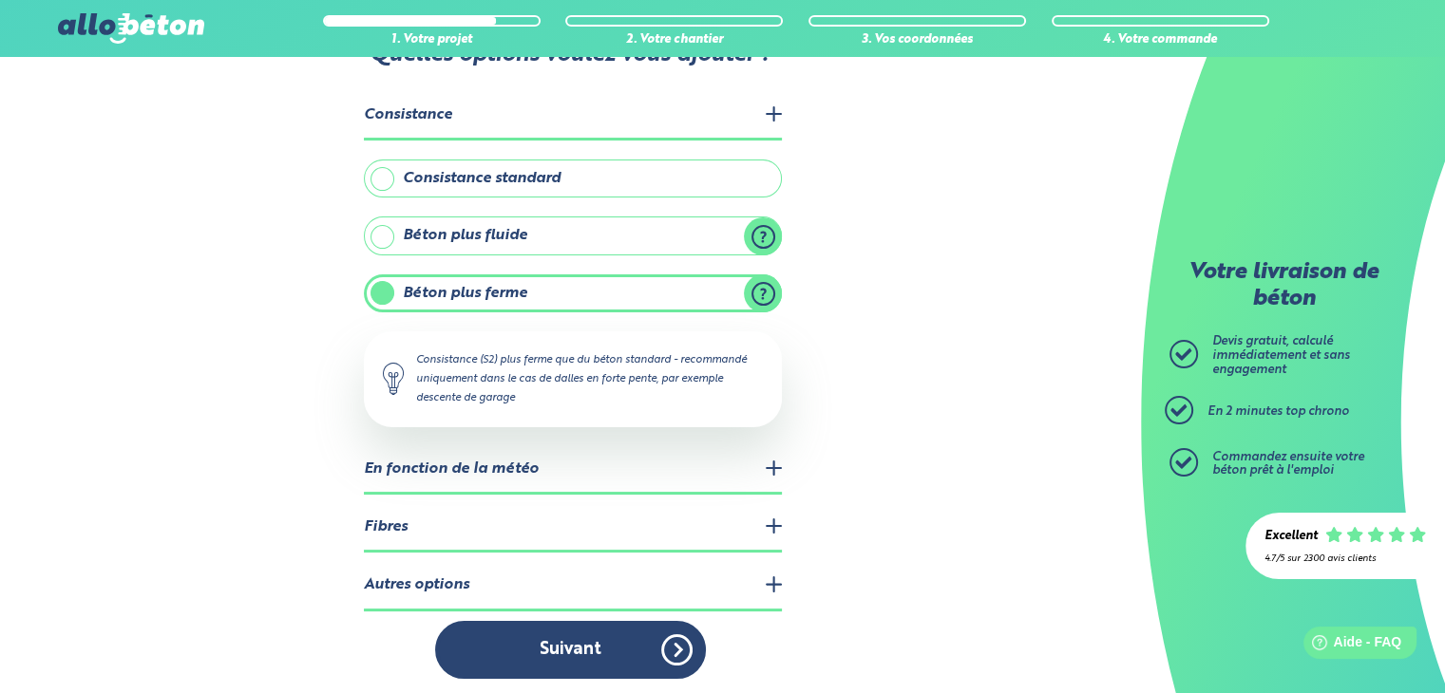
click at [765, 521] on legend "Fibres" at bounding box center [573, 528] width 418 height 48
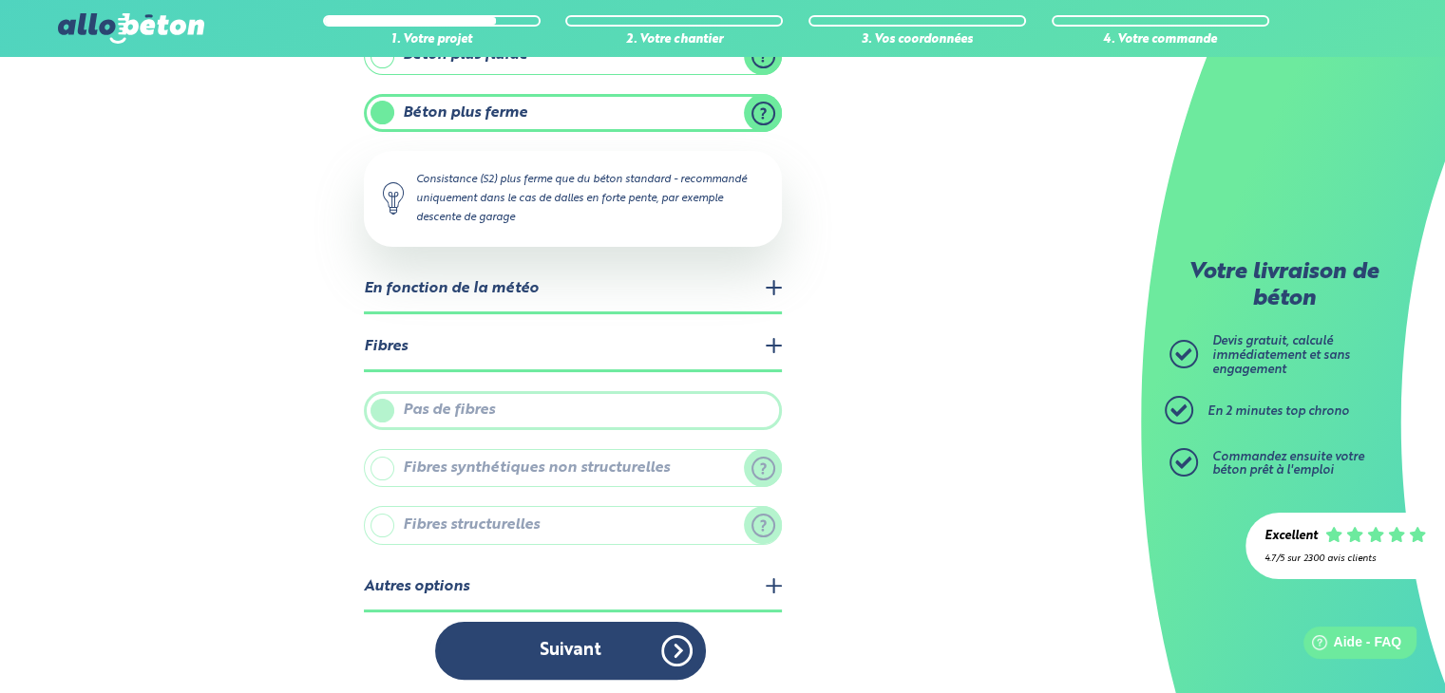
click at [777, 347] on legend "Fibres" at bounding box center [573, 348] width 418 height 48
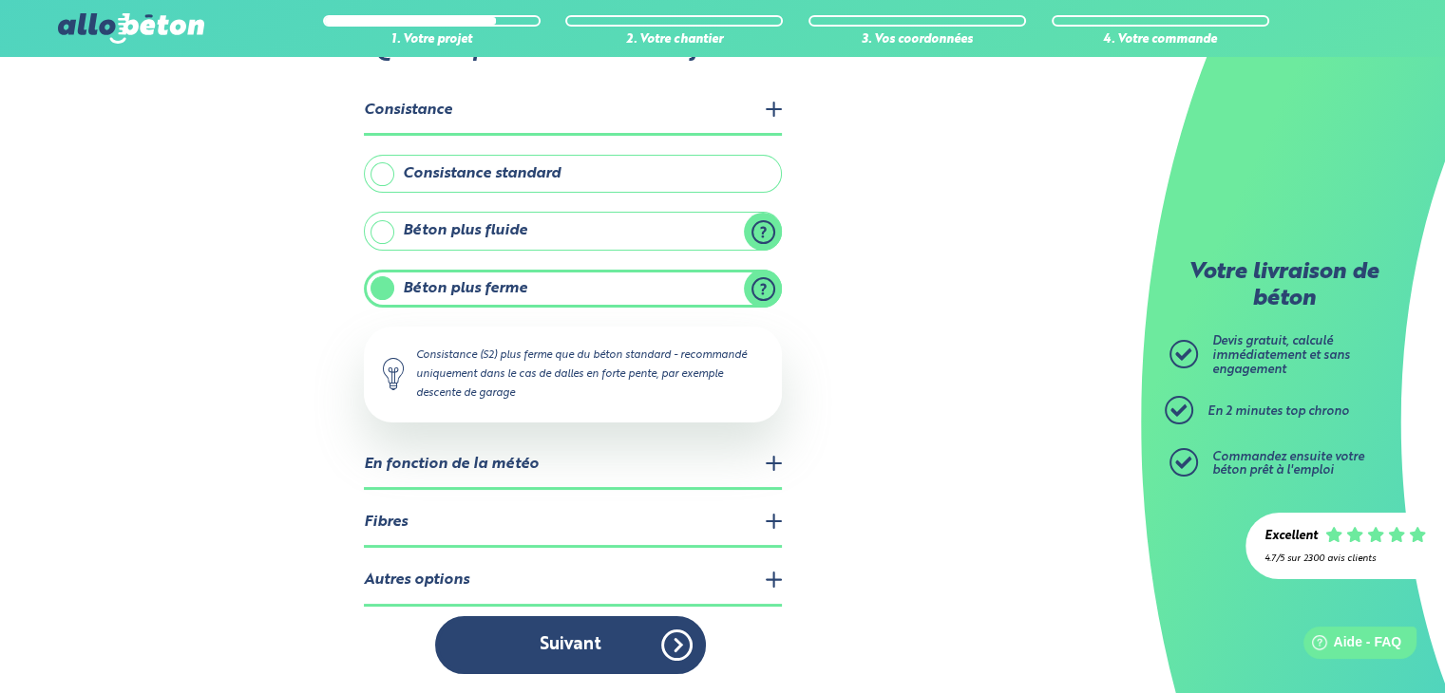
scroll to position [80, 0]
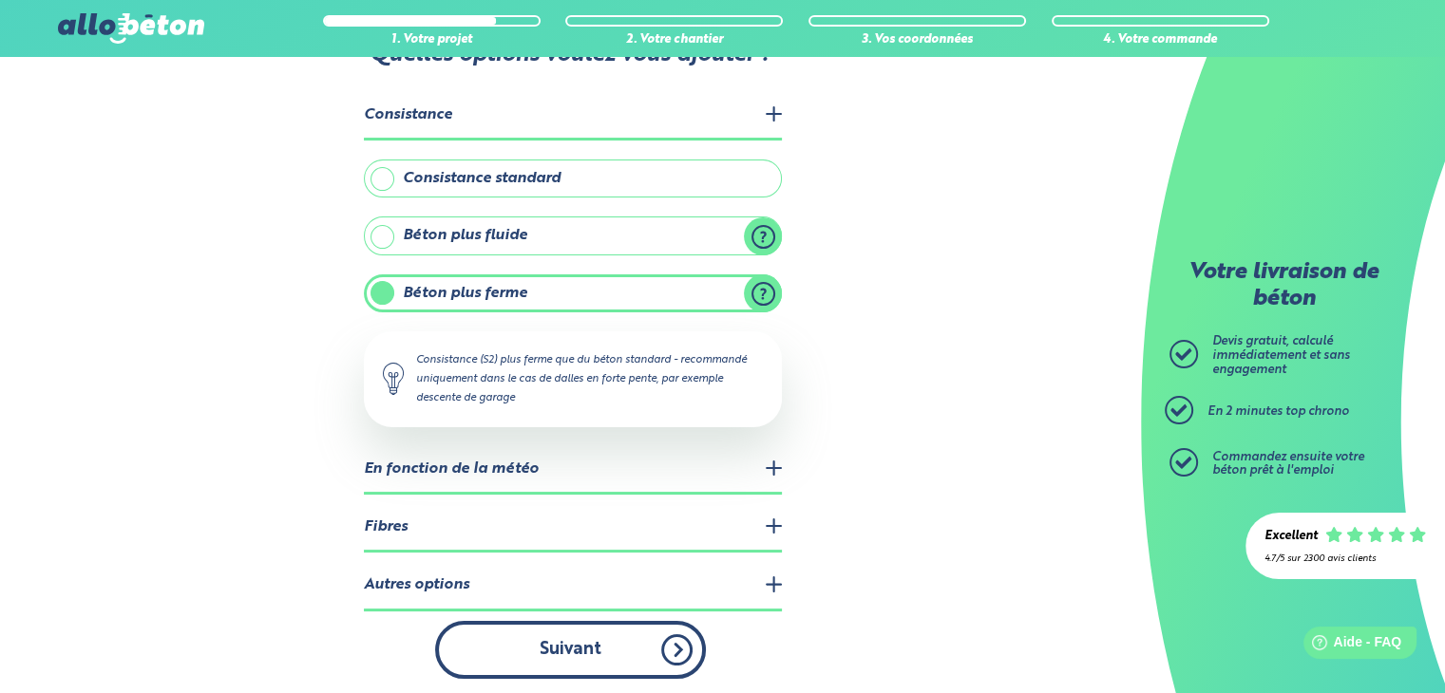
click at [600, 641] on button "Suivant" at bounding box center [570, 650] width 271 height 58
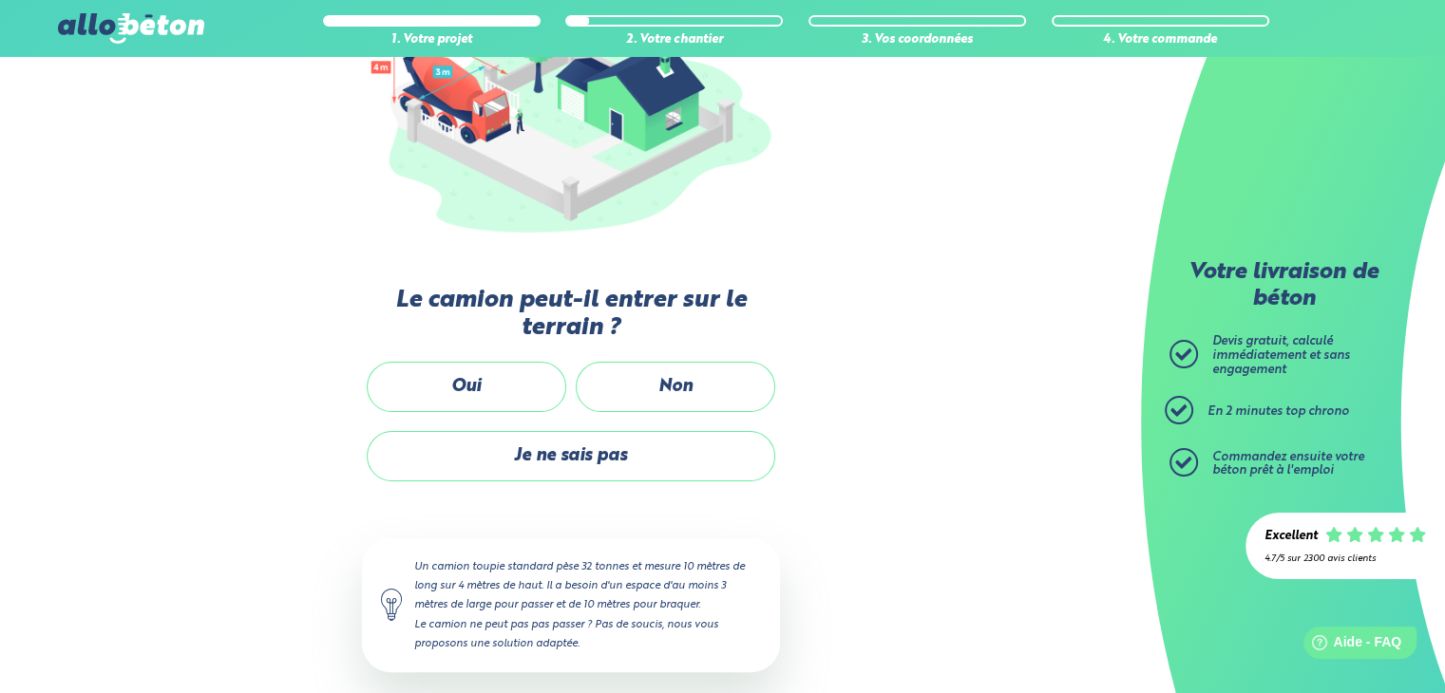
scroll to position [312, 0]
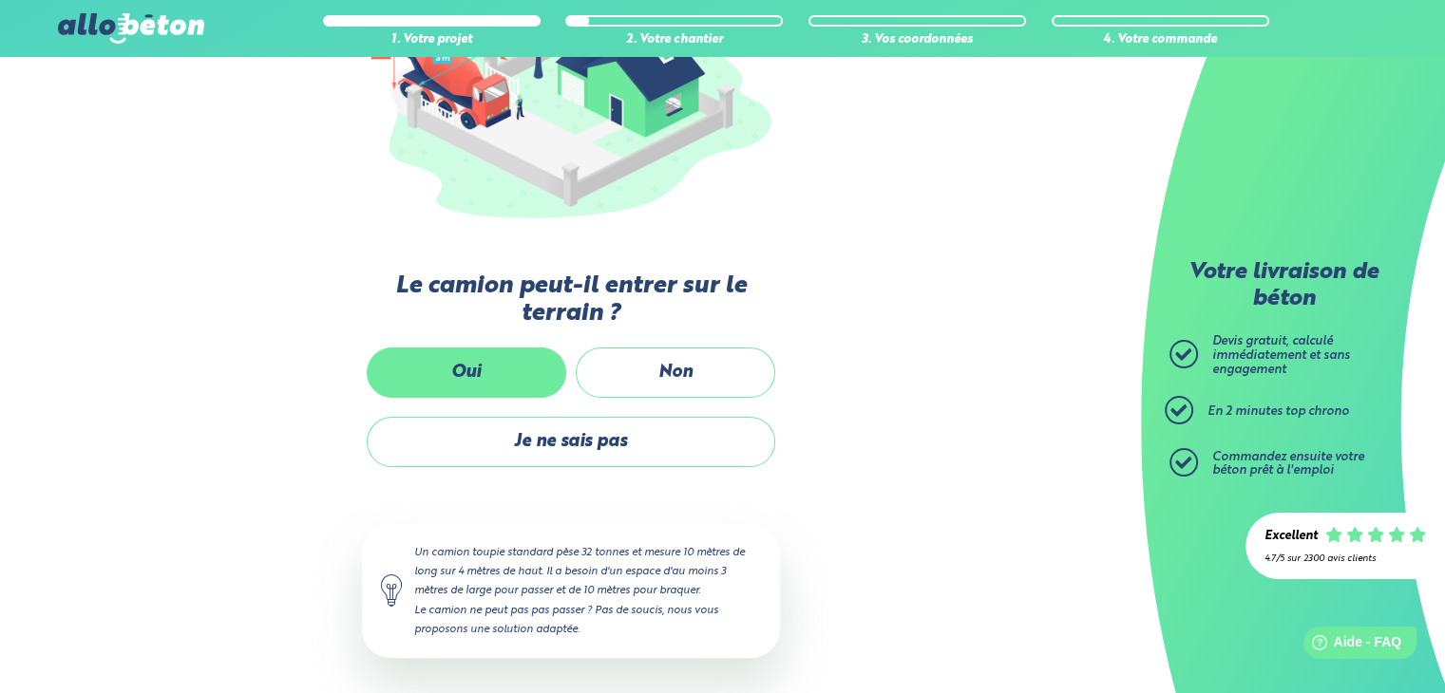
click at [469, 373] on label "Oui" at bounding box center [466, 373] width 199 height 50
click at [0, 0] on input "Oui" at bounding box center [0, 0] width 0 height 0
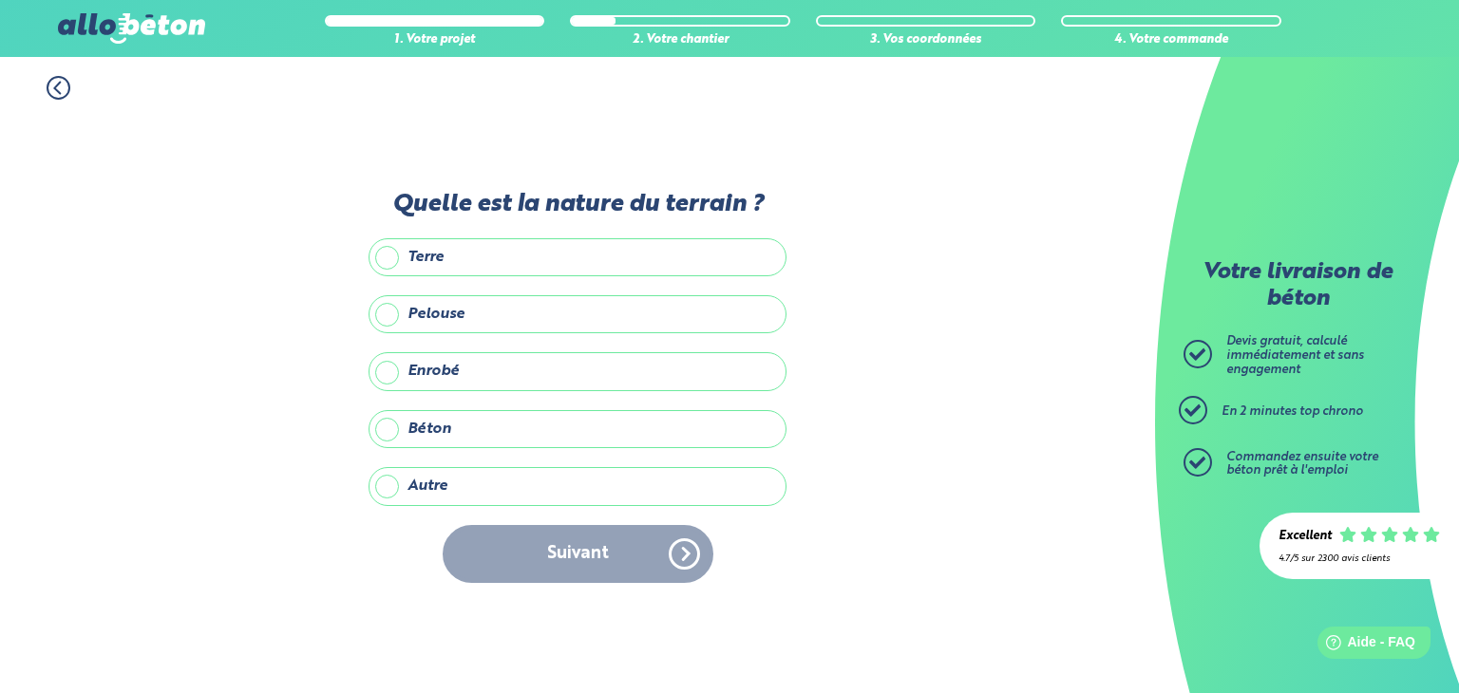
click at [614, 312] on label "Pelouse" at bounding box center [577, 314] width 418 height 38
click at [0, 0] on input "Pelouse" at bounding box center [0, 0] width 0 height 0
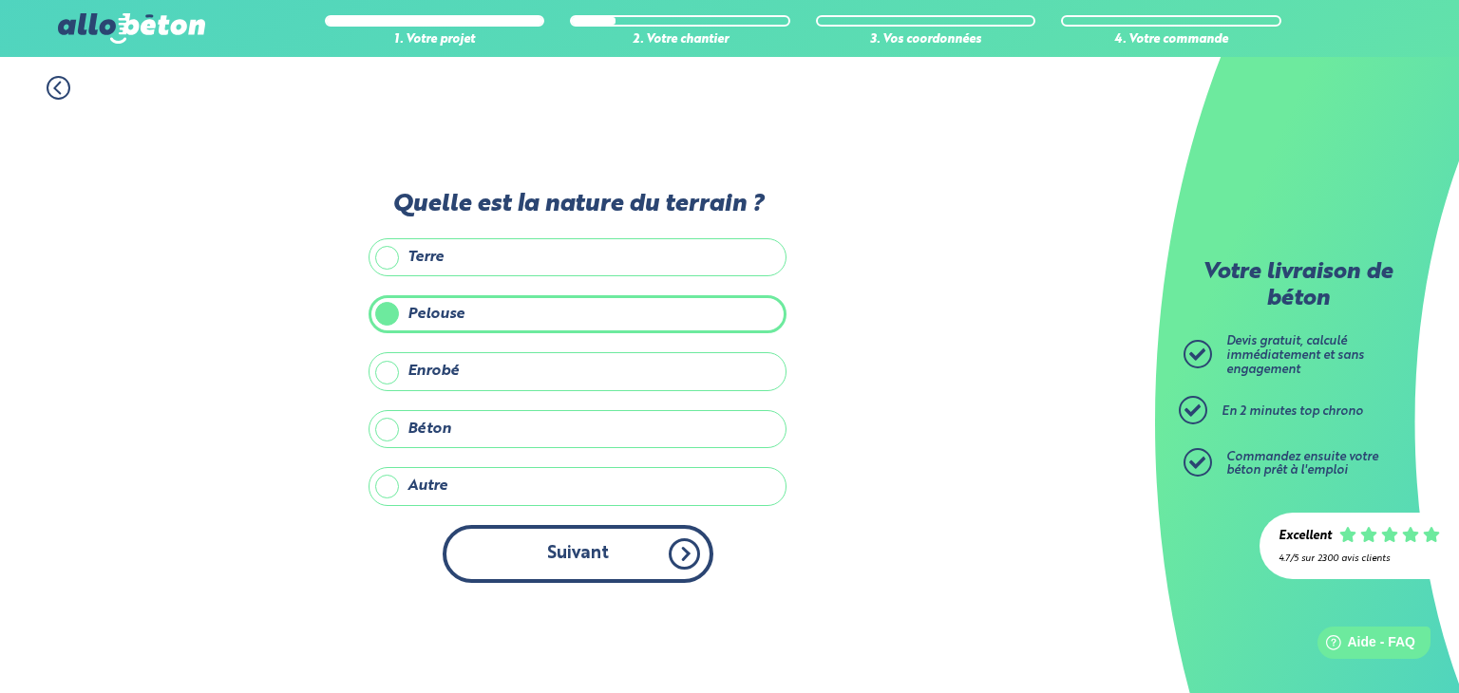
click at [579, 539] on button "Suivant" at bounding box center [578, 554] width 271 height 58
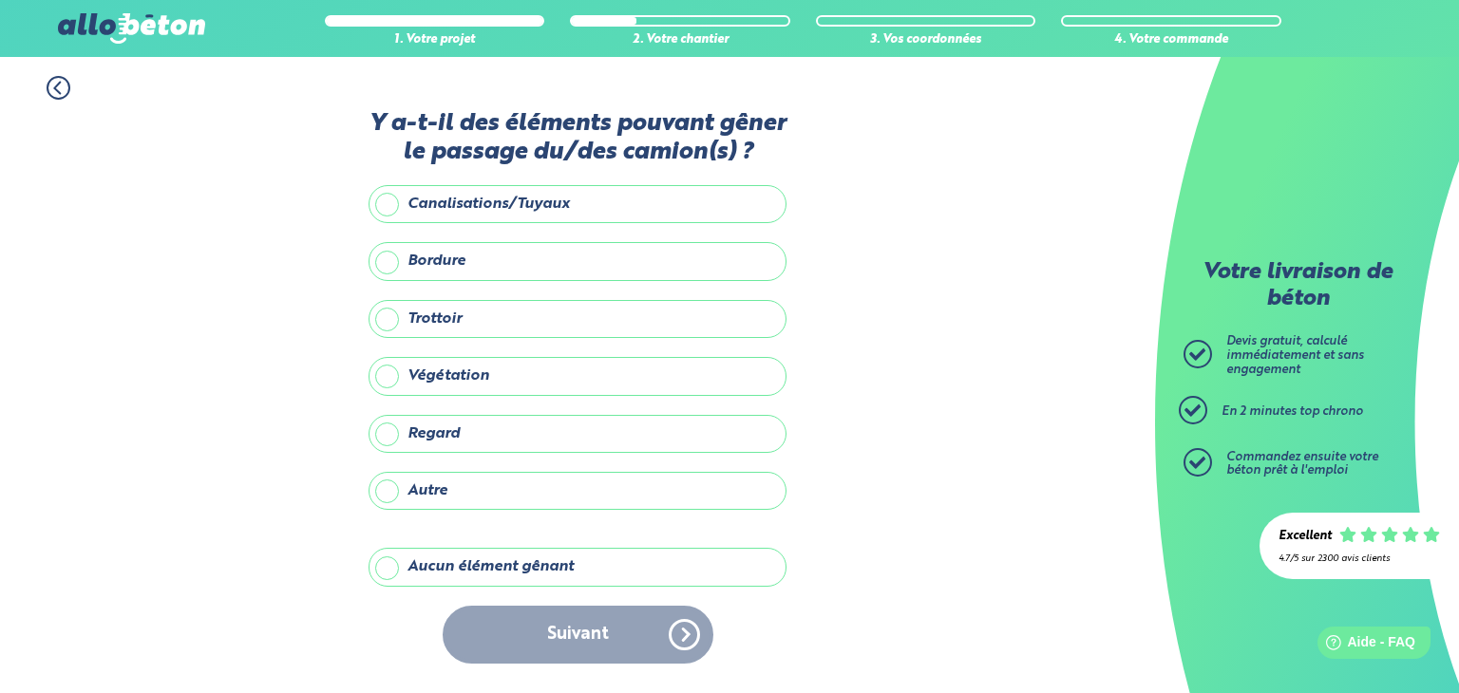
click at [535, 582] on label "Aucun élément gênant" at bounding box center [577, 567] width 418 height 38
click at [0, 0] on input "Aucun élément gênant" at bounding box center [0, 0] width 0 height 0
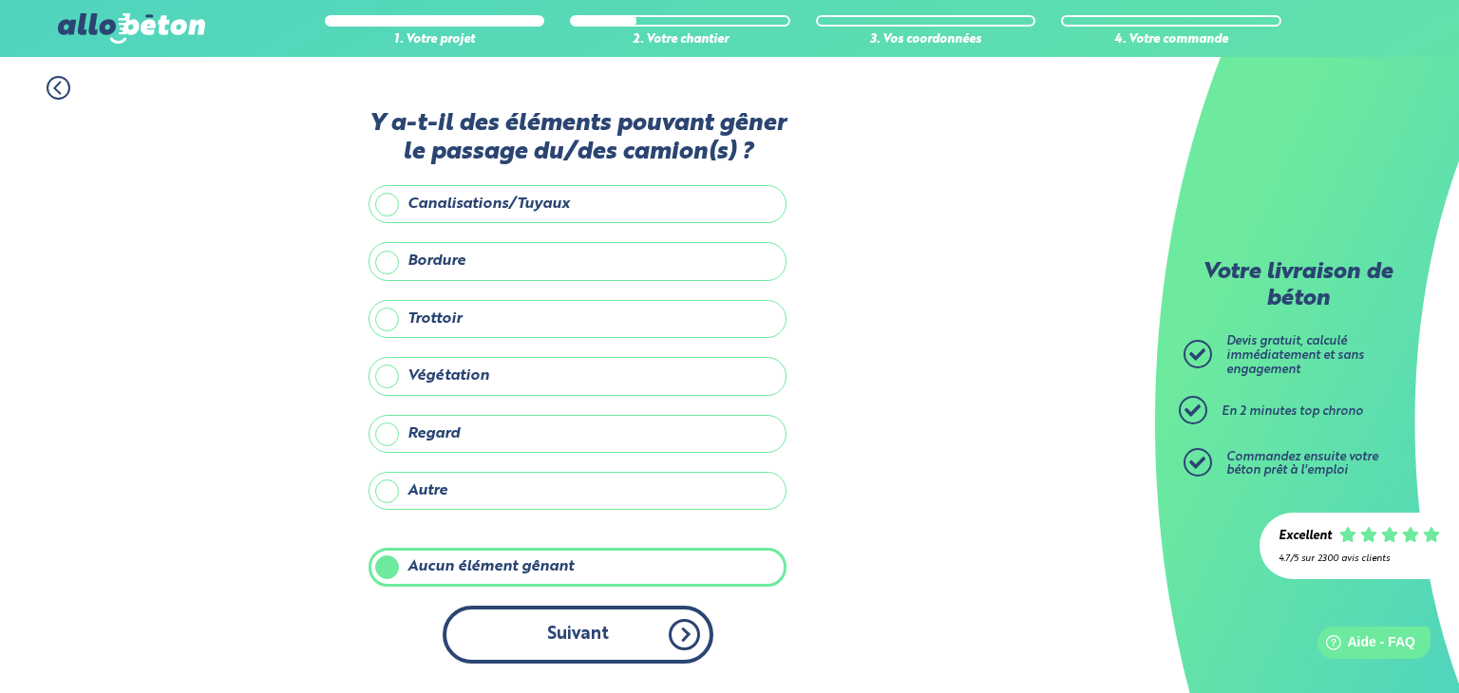
click at [566, 611] on button "Suivant" at bounding box center [578, 635] width 271 height 58
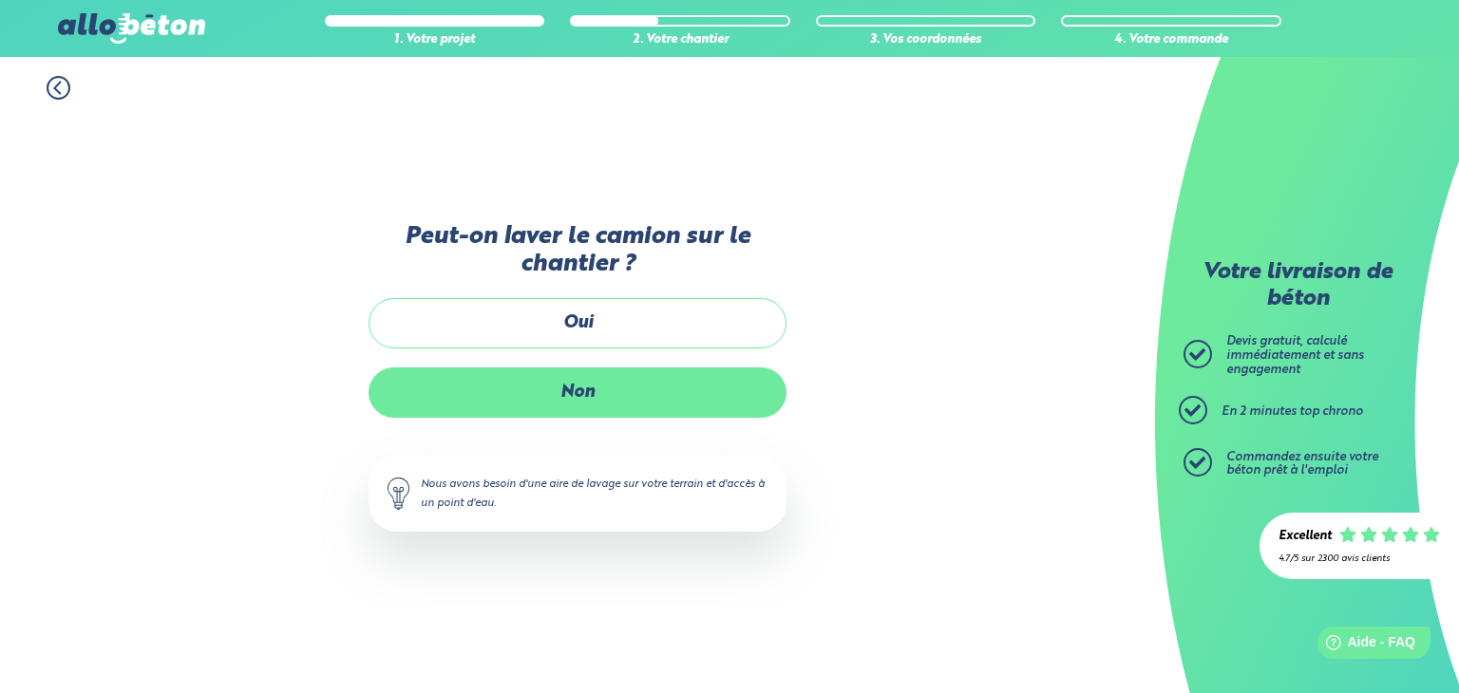
click at [669, 387] on label "Non" at bounding box center [577, 393] width 418 height 50
click at [0, 0] on input "Non" at bounding box center [0, 0] width 0 height 0
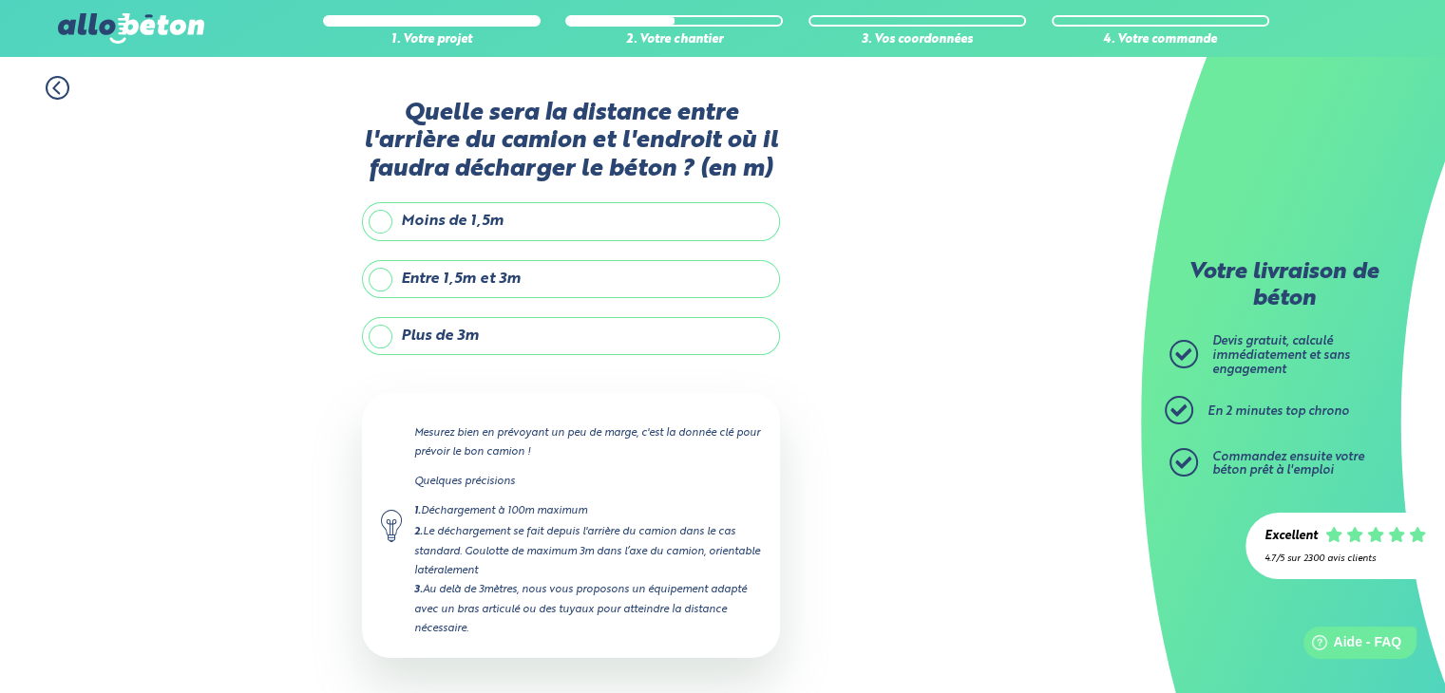
click at [570, 236] on label "Moins de 1,5m" at bounding box center [571, 221] width 418 height 38
click at [0, 0] on input "Moins de 1,5m" at bounding box center [0, 0] width 0 height 0
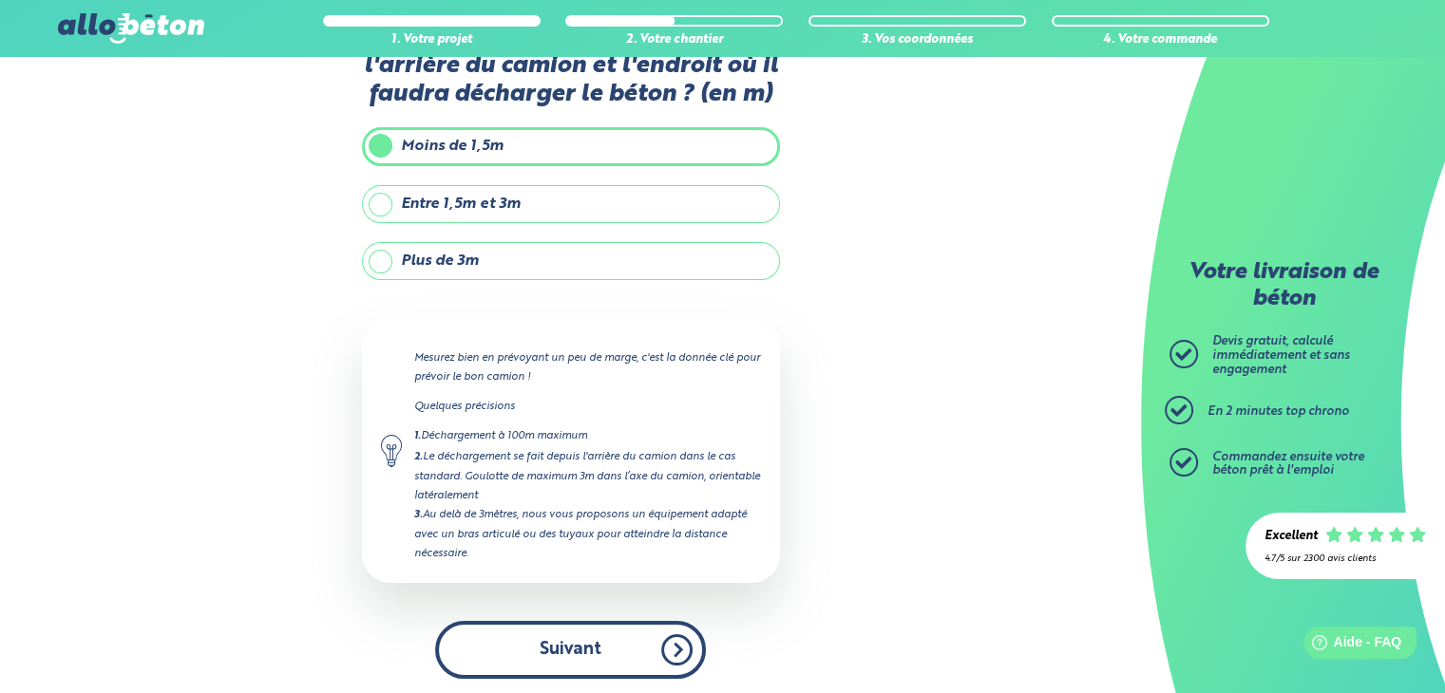
click at [519, 654] on button "Suivant" at bounding box center [570, 650] width 271 height 58
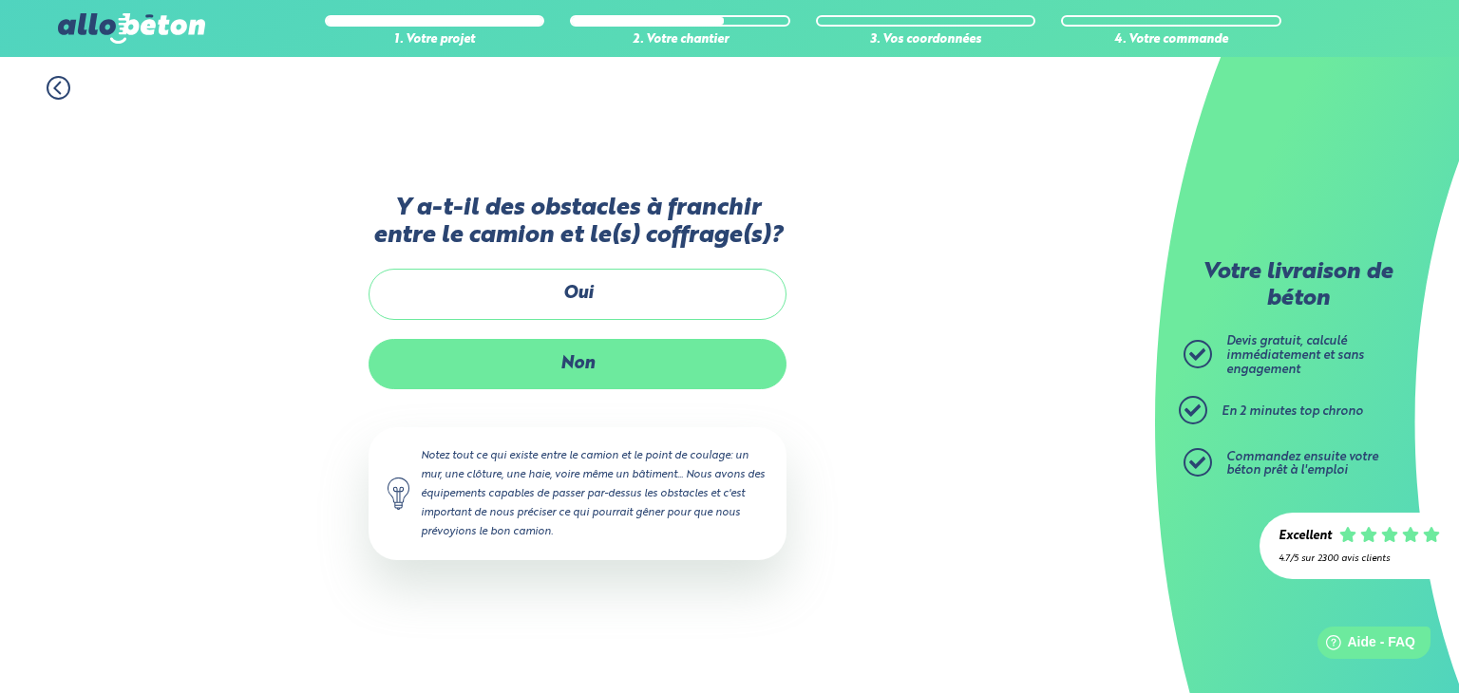
click at [607, 350] on label "Non" at bounding box center [577, 364] width 418 height 50
click at [0, 0] on input "Non" at bounding box center [0, 0] width 0 height 0
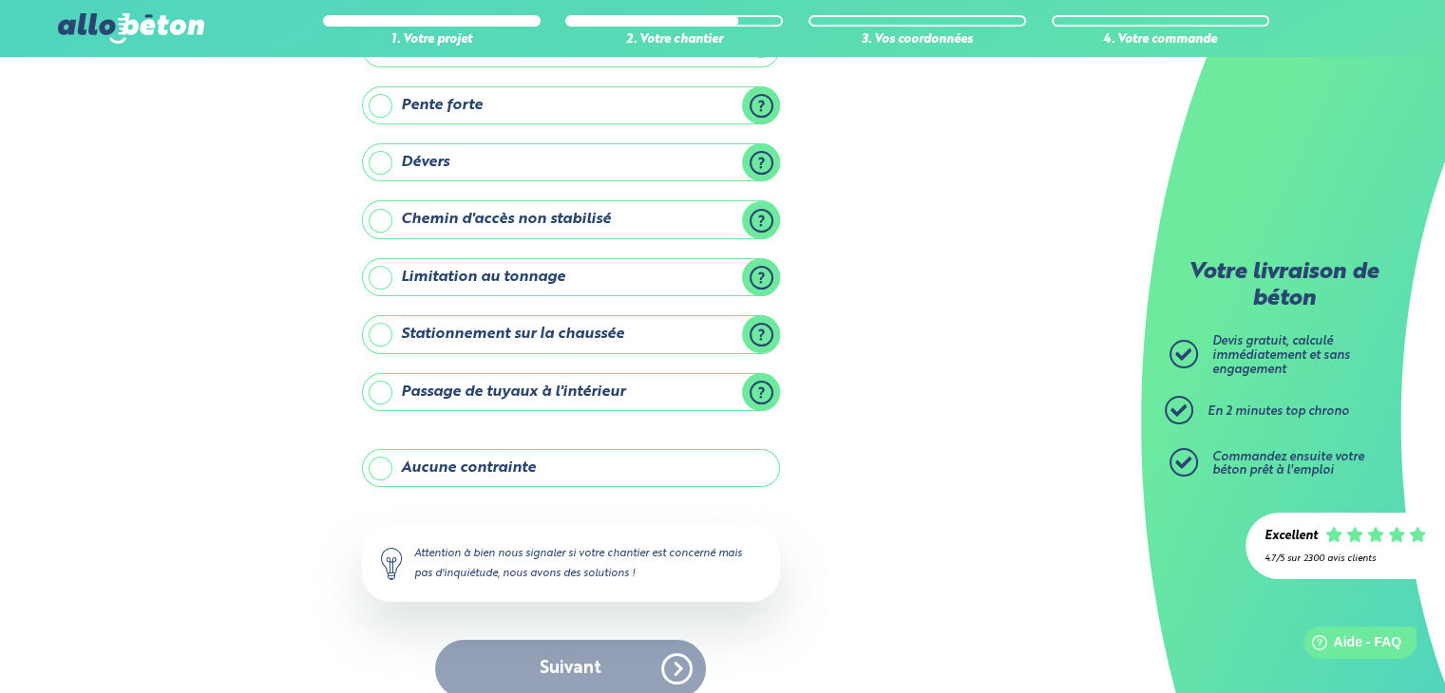
scroll to position [164, 0]
click at [617, 658] on div "Suivant" at bounding box center [571, 668] width 418 height 58
click at [505, 453] on label "Aucune contrainte" at bounding box center [571, 467] width 418 height 38
click at [0, 0] on input "Aucune contrainte" at bounding box center [0, 0] width 0 height 0
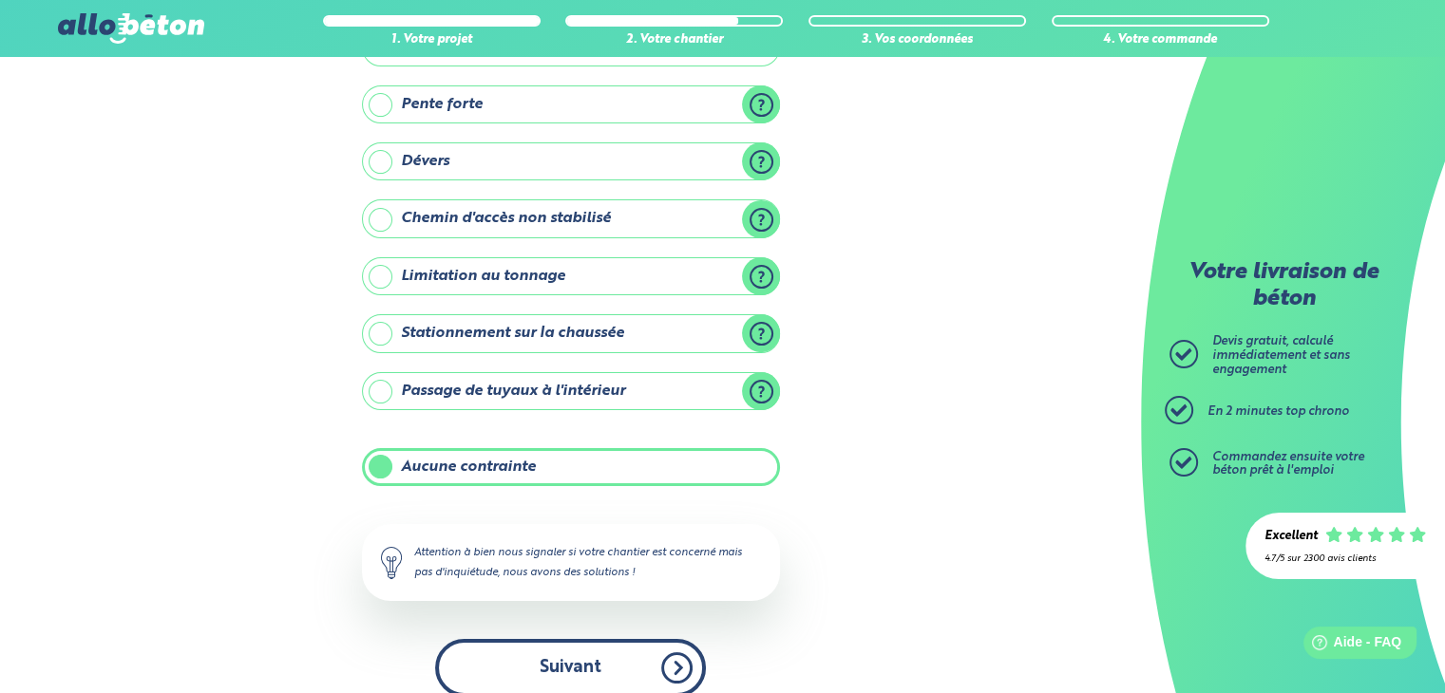
click at [635, 658] on button "Suivant" at bounding box center [570, 668] width 271 height 58
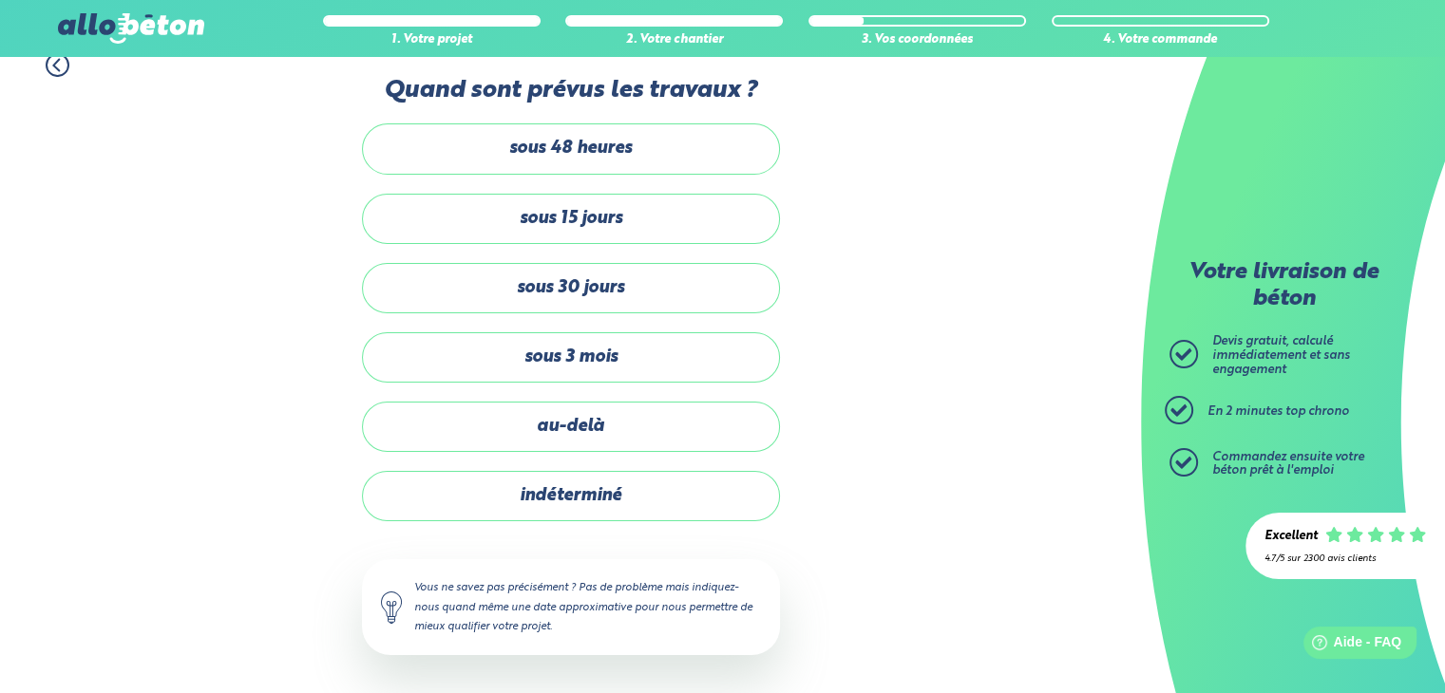
scroll to position [20, 0]
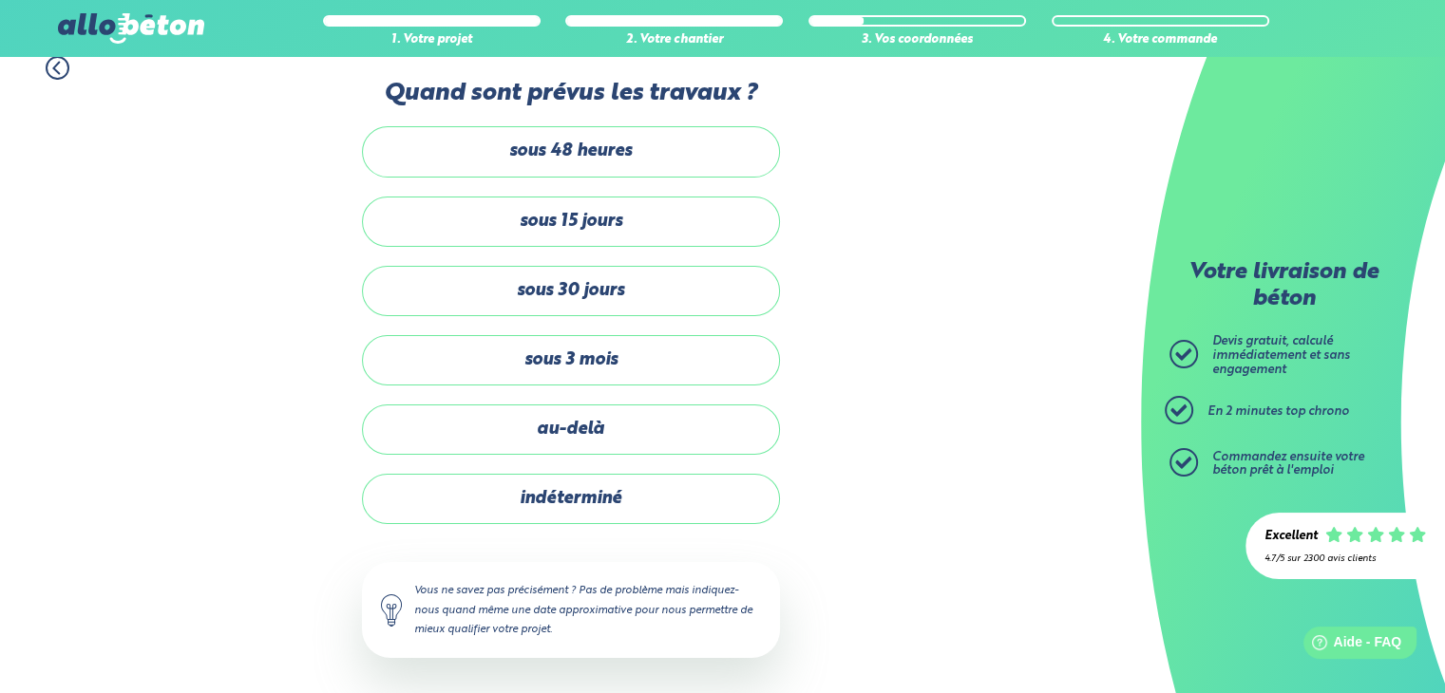
click at [585, 316] on div "sous 48 heures sous 15 jours sous 30 jours sous 3 mois au-delà indéterminé" at bounding box center [571, 325] width 418 height 398
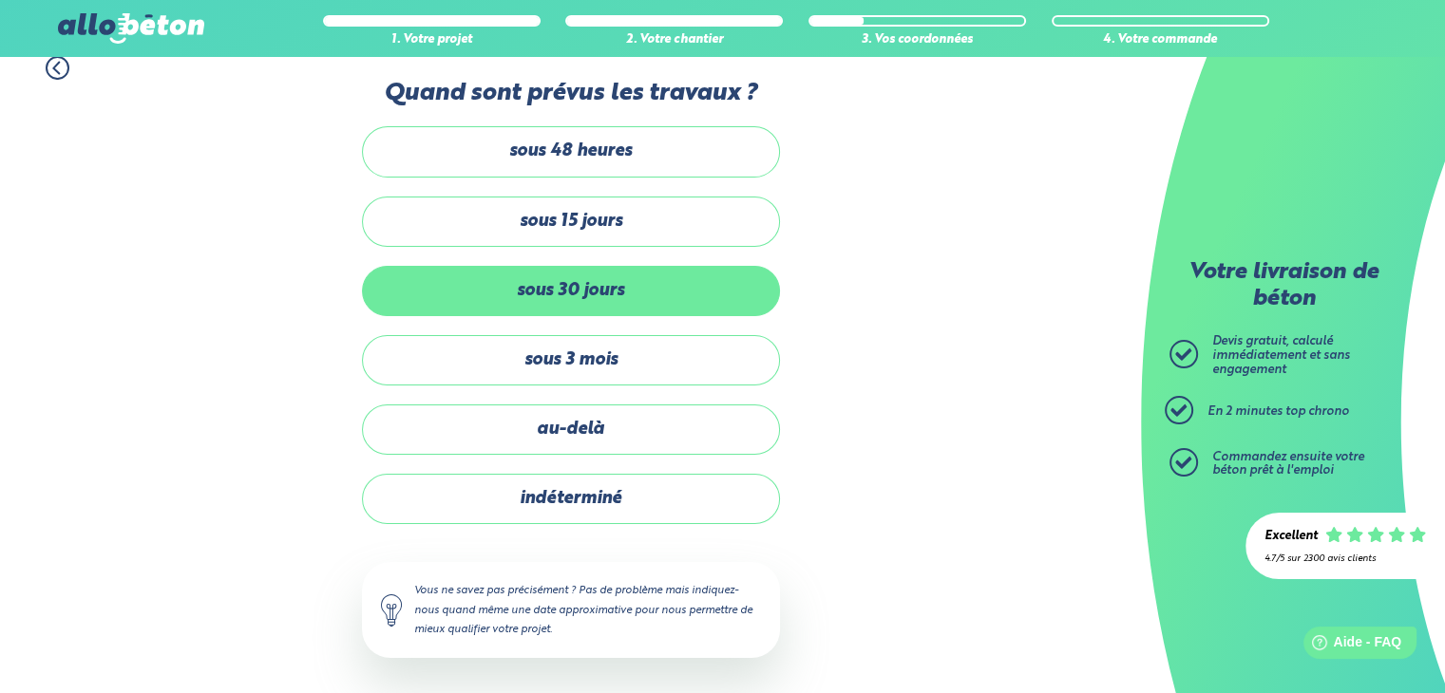
click at [597, 280] on label "sous 30 jours" at bounding box center [571, 291] width 418 height 50
click at [0, 0] on input "sous 30 jours" at bounding box center [0, 0] width 0 height 0
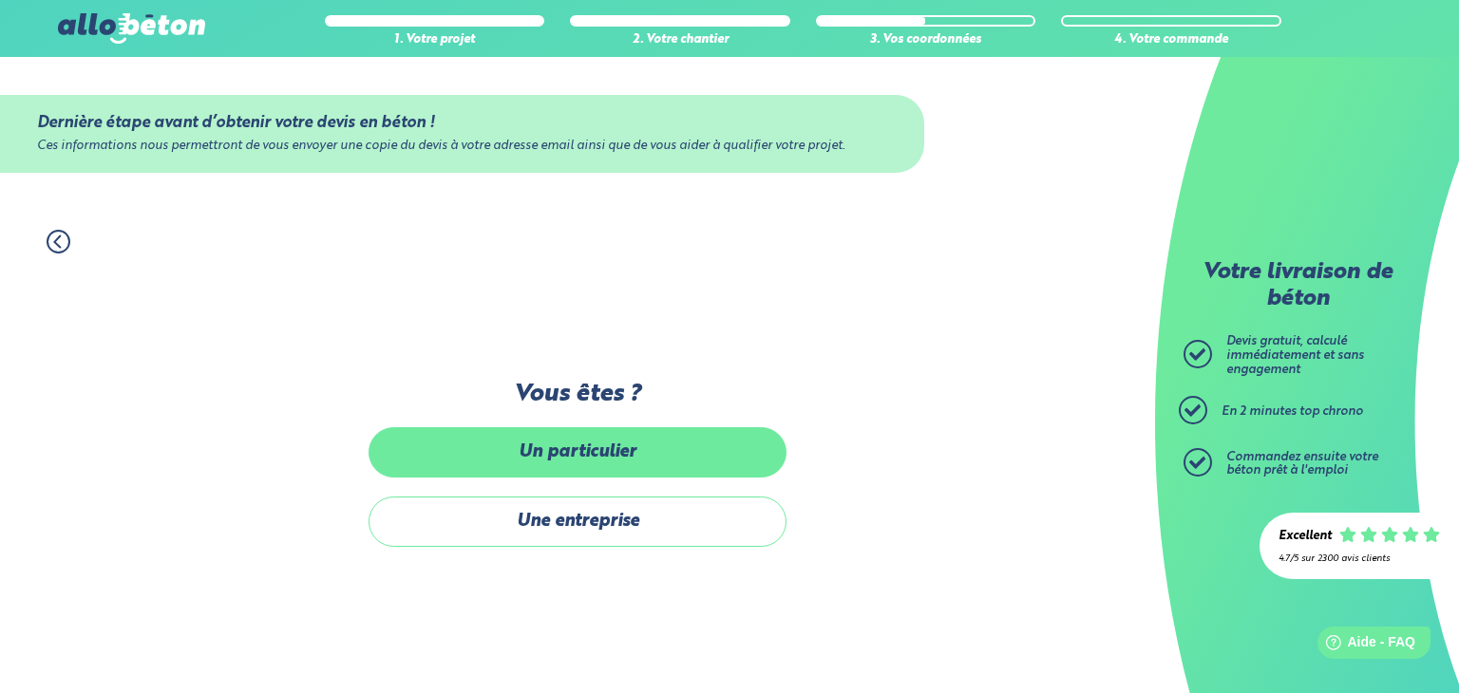
click at [681, 460] on label "Un particulier" at bounding box center [577, 452] width 418 height 50
click at [0, 0] on input "Un particulier" at bounding box center [0, 0] width 0 height 0
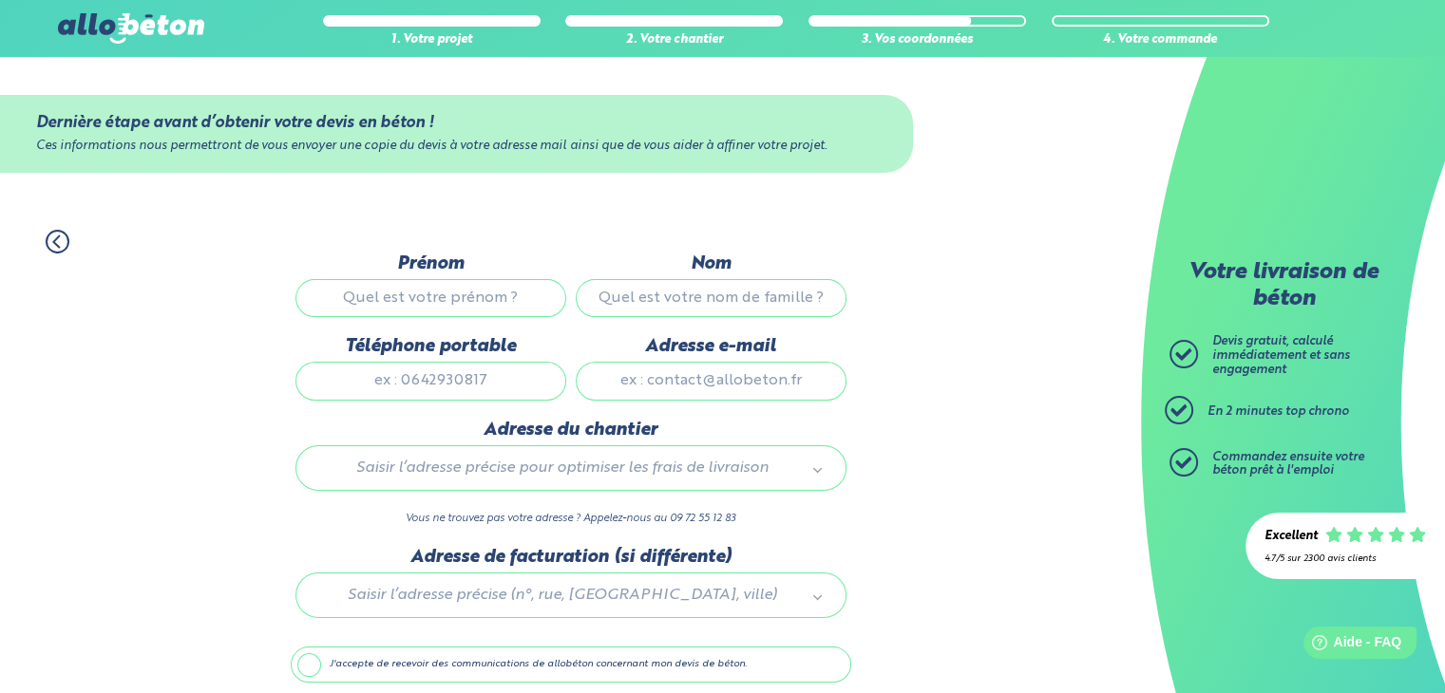
scroll to position [74, 0]
